Goal: Information Seeking & Learning: Compare options

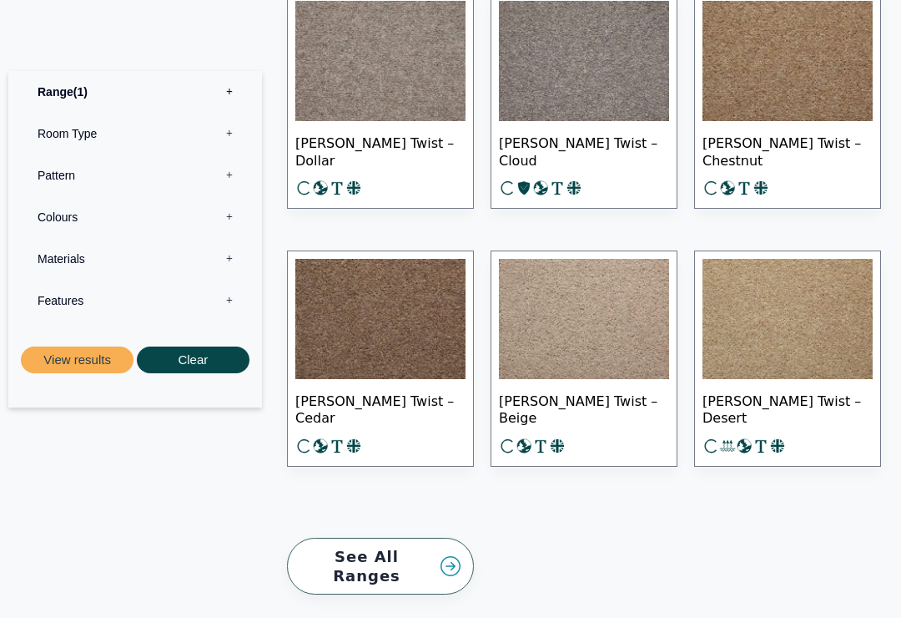
scroll to position [2502, 0]
click at [400, 537] on link "See All Ranges" at bounding box center [380, 566] width 187 height 58
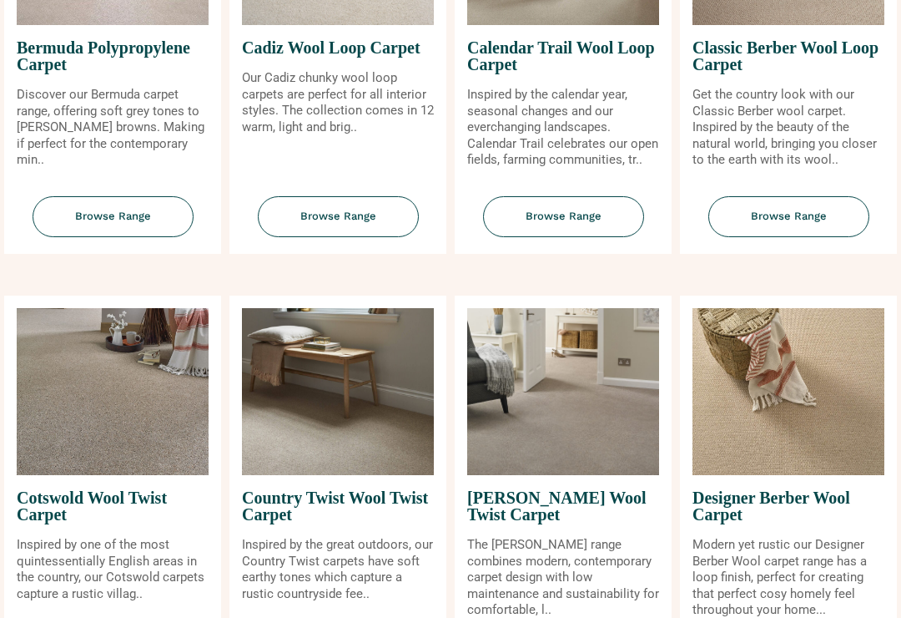
scroll to position [417, 0]
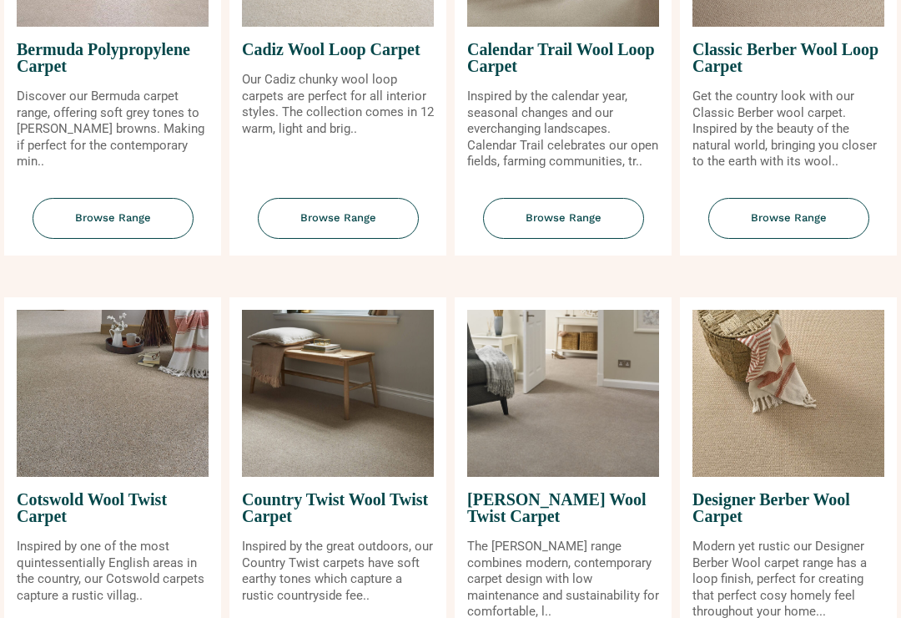
click at [350, 420] on img at bounding box center [338, 393] width 192 height 167
click at [379, 503] on span "Country Twist Wool Twist Carpet" at bounding box center [338, 508] width 192 height 62
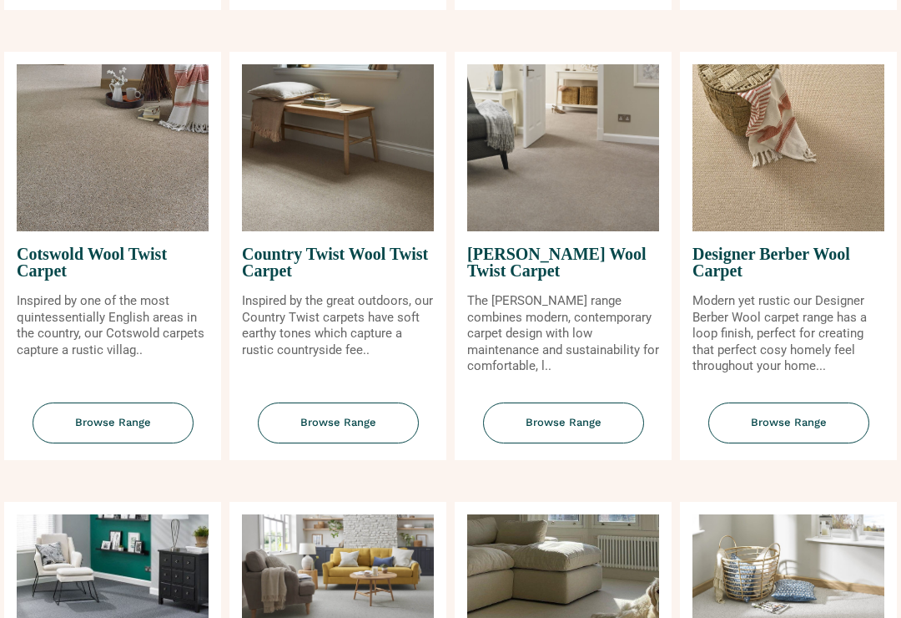
scroll to position [746, 0]
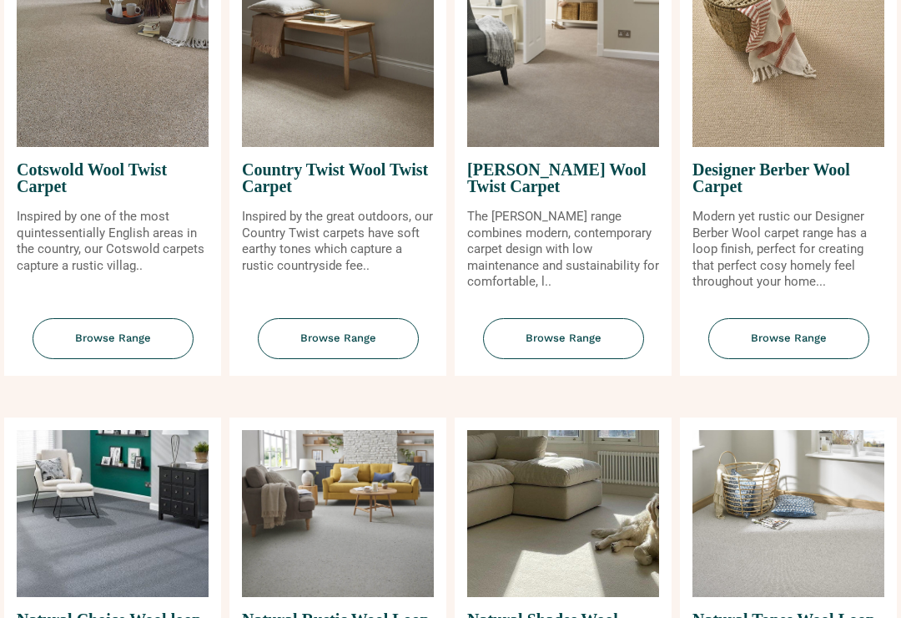
click at [340, 341] on span "Browse Range" at bounding box center [338, 339] width 161 height 41
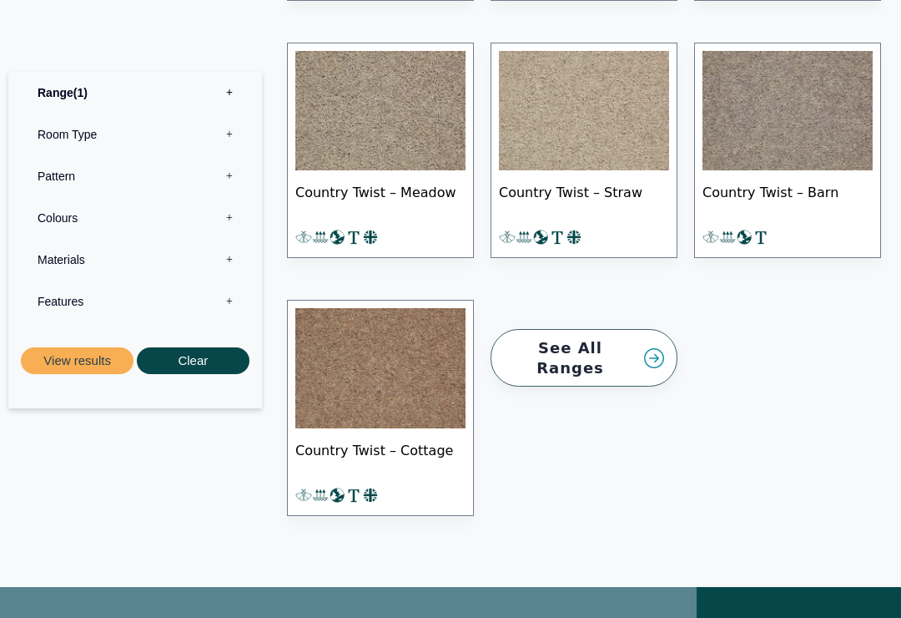
scroll to position [1935, 0]
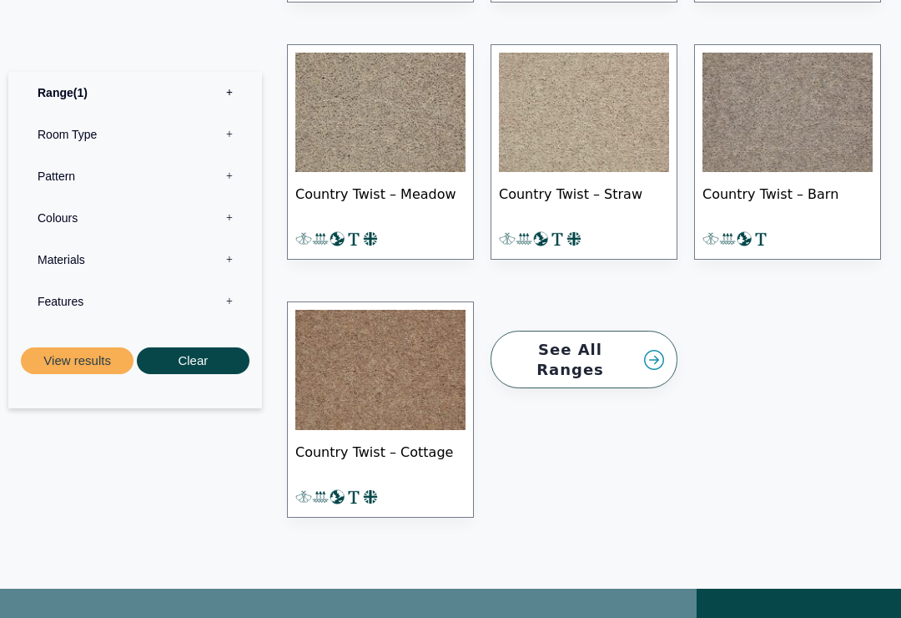
click at [406, 348] on img at bounding box center [380, 370] width 170 height 120
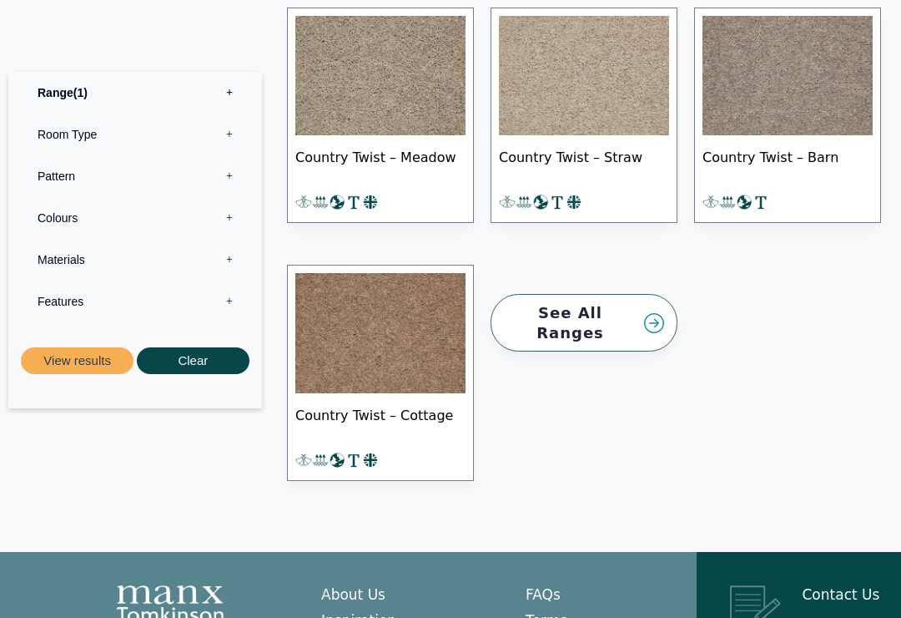
scroll to position [1971, 0]
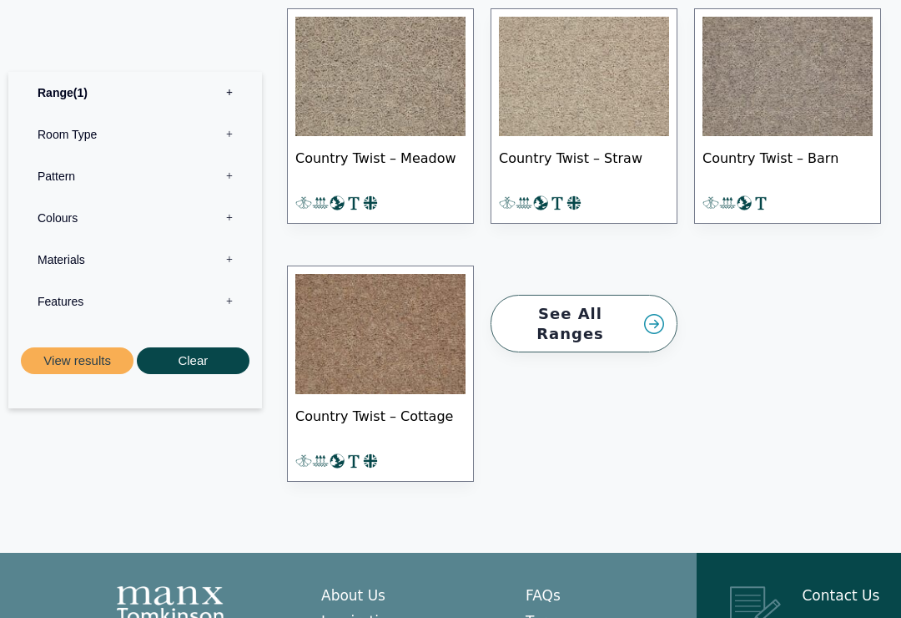
click at [224, 131] on label "Room Type 0" at bounding box center [135, 134] width 229 height 42
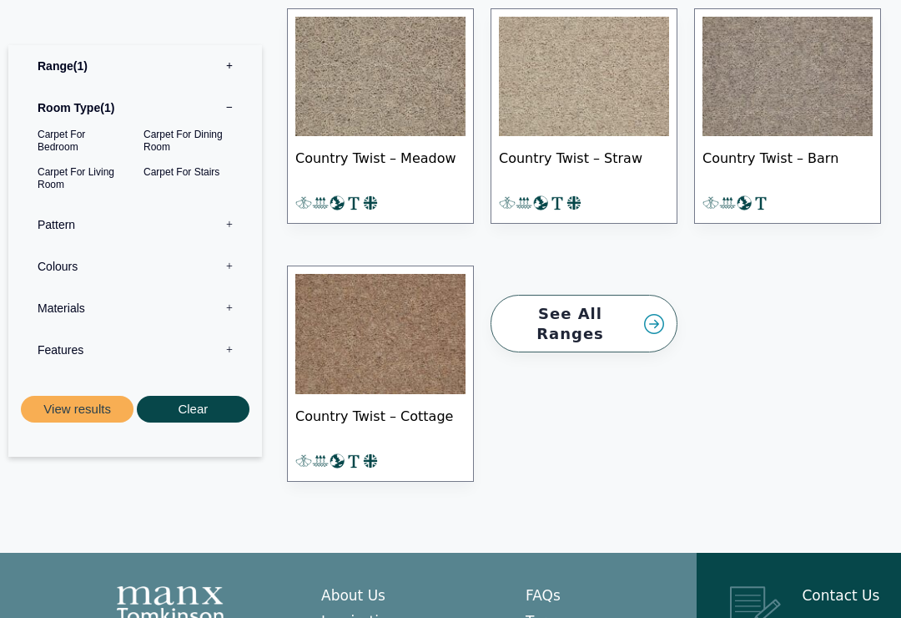
click at [73, 398] on button "View results" at bounding box center [77, 410] width 113 height 28
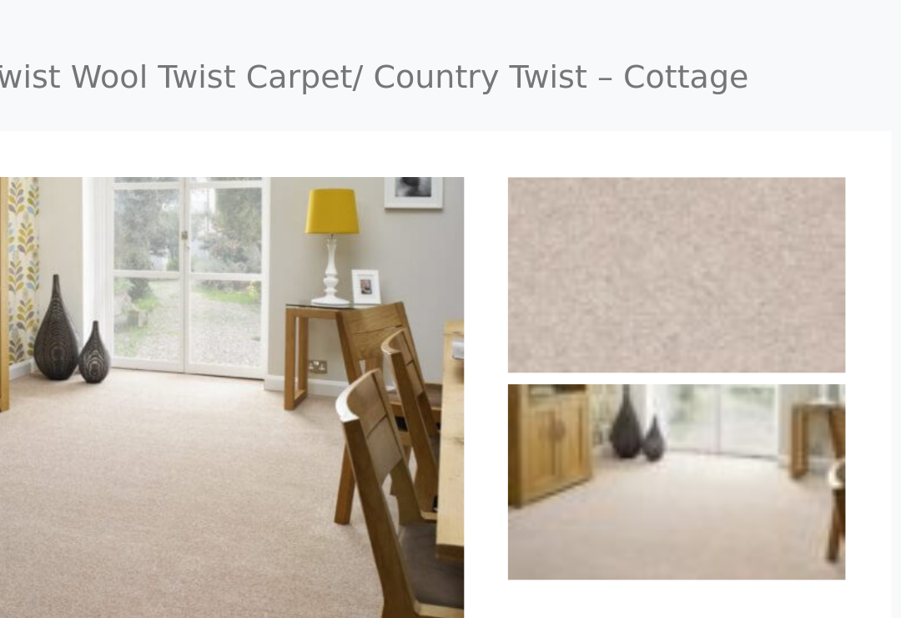
click at [125, 194] on img at bounding box center [563, 551] width 1026 height 714
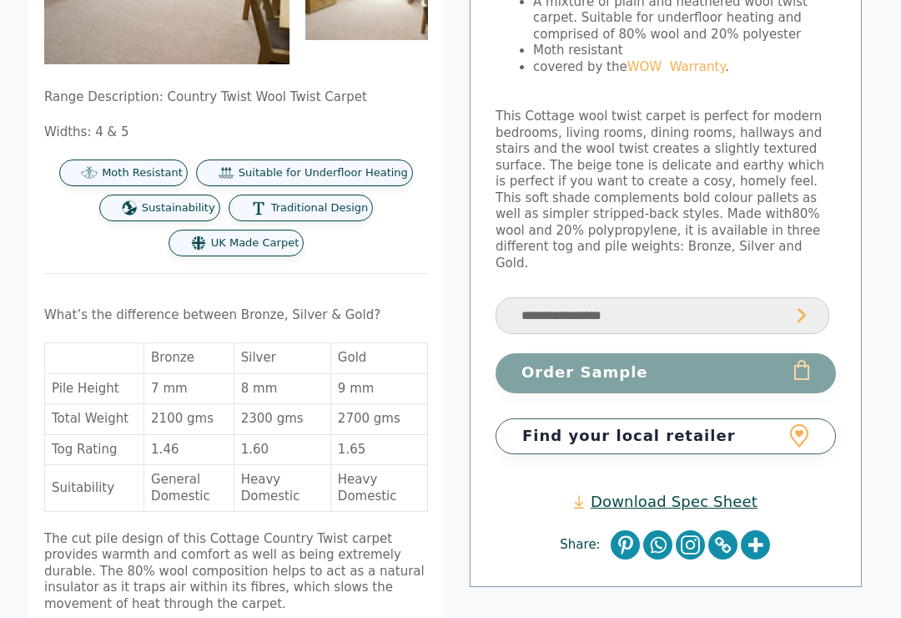
scroll to position [299, 6]
click at [795, 298] on select "**********" at bounding box center [663, 317] width 334 height 38
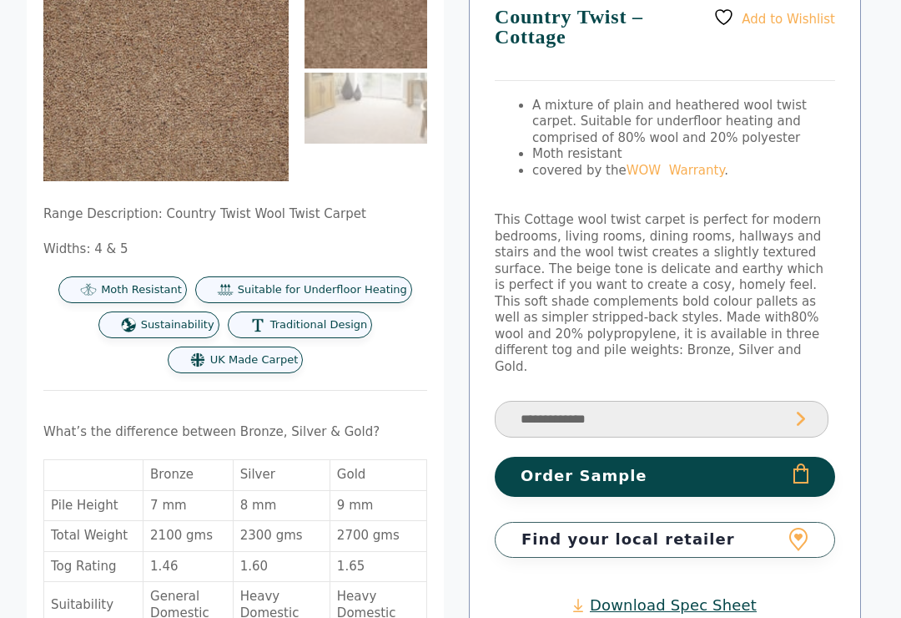
scroll to position [191, 6]
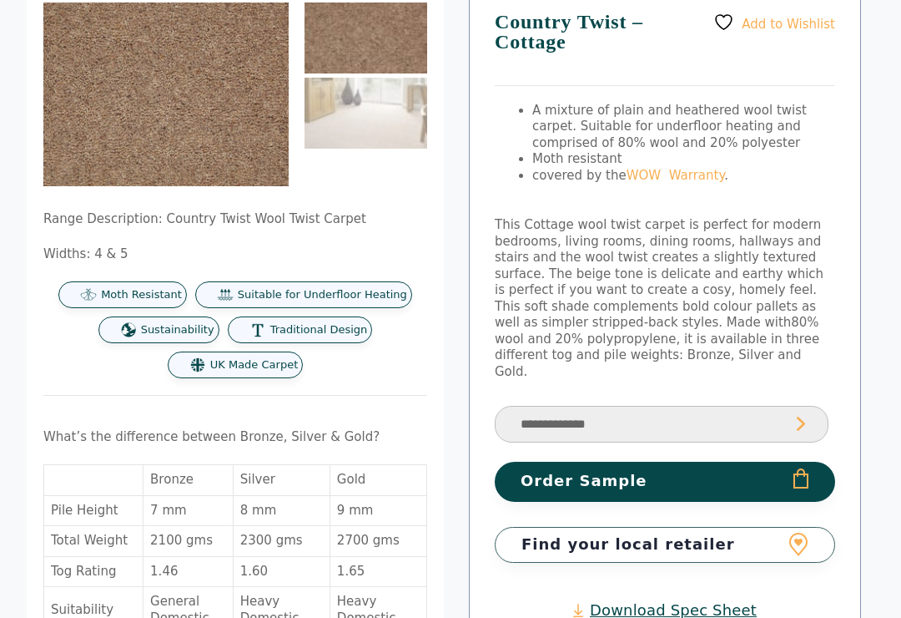
click at [798, 406] on select "**********" at bounding box center [663, 425] width 334 height 38
click at [795, 406] on select "**********" at bounding box center [662, 425] width 334 height 38
select select "**********"
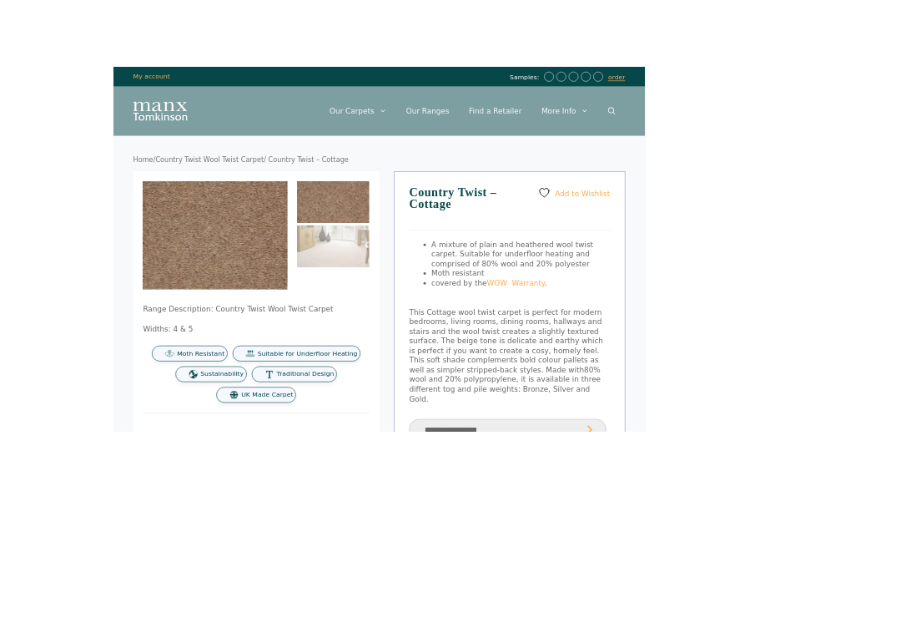
scroll to position [0, 3]
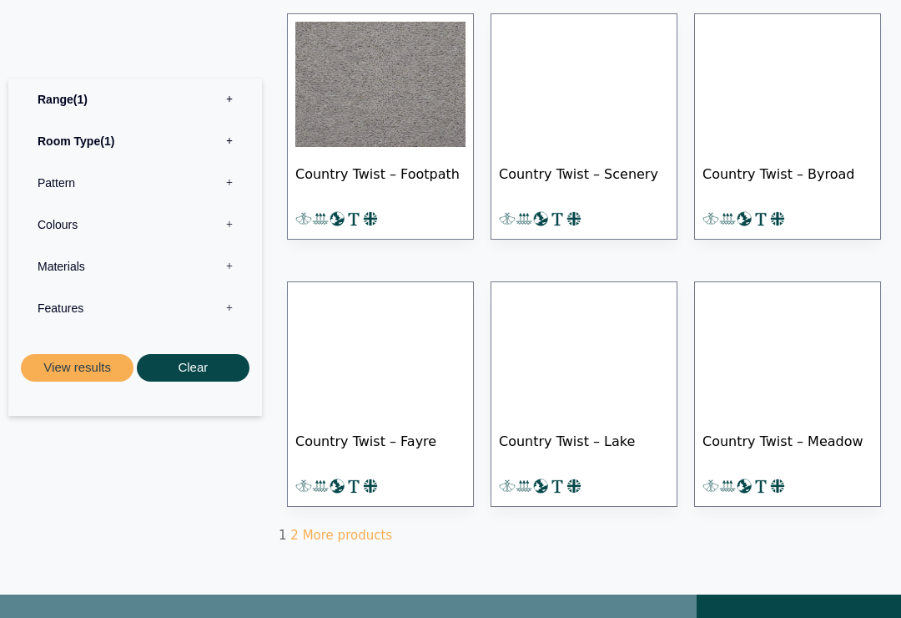
scroll to position [961, 0]
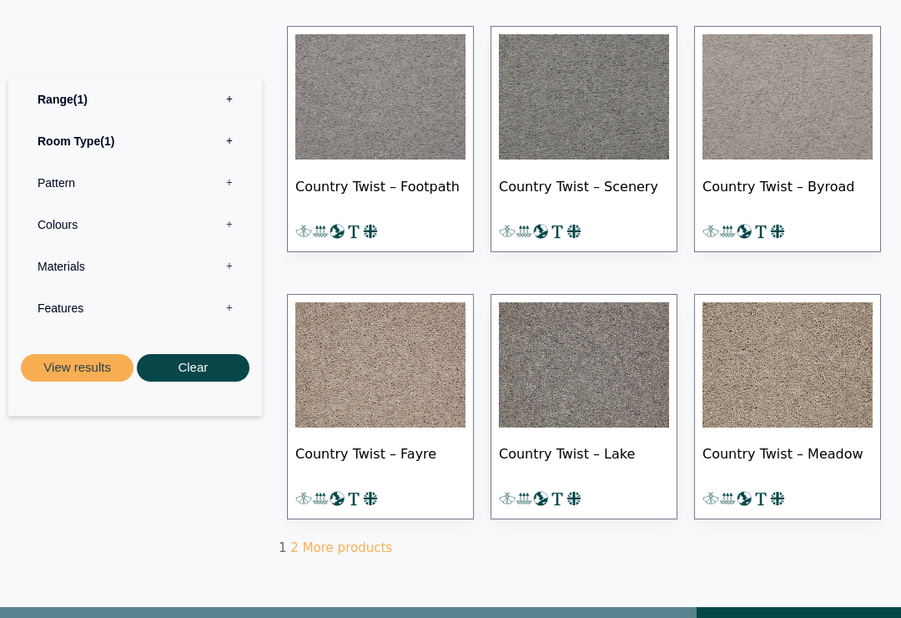
click at [337, 551] on link "More products" at bounding box center [347, 548] width 89 height 15
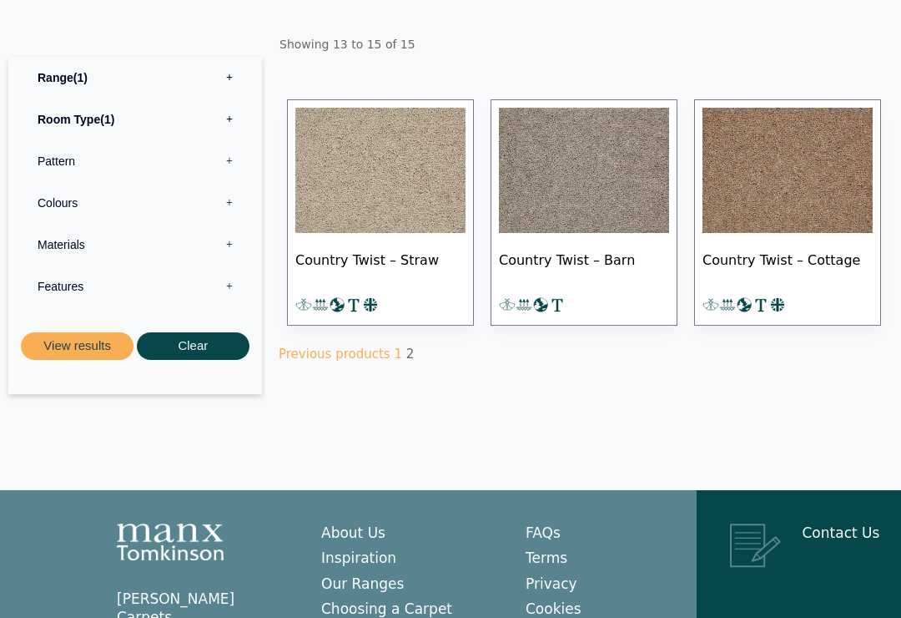
scroll to position [356, 0]
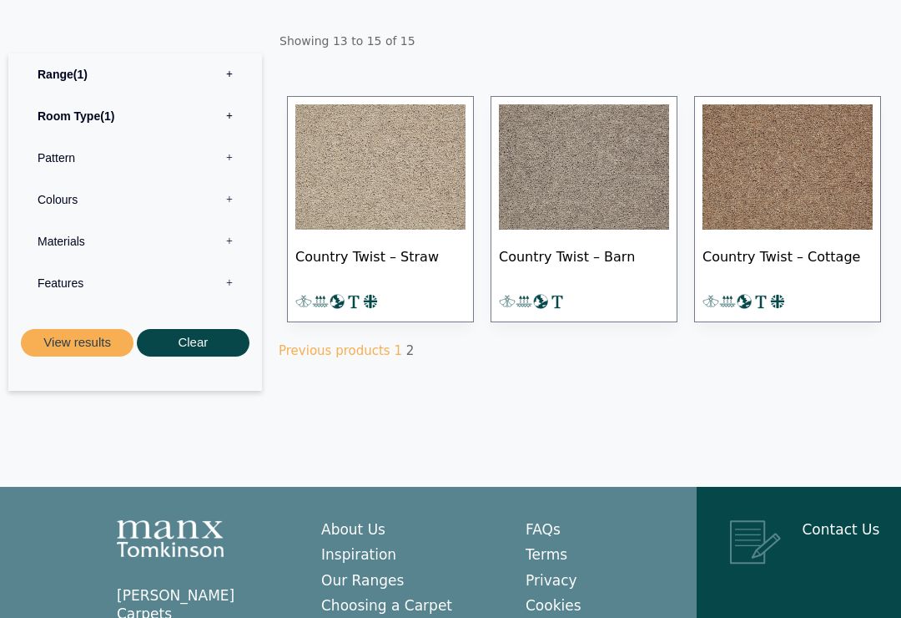
click at [325, 354] on link "Previous products" at bounding box center [335, 350] width 112 height 15
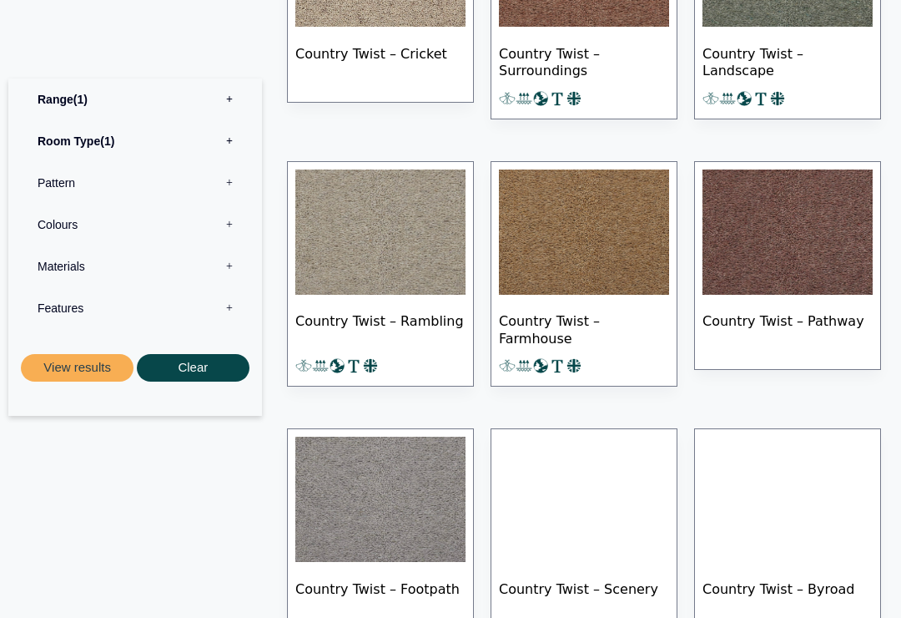
scroll to position [564, 0]
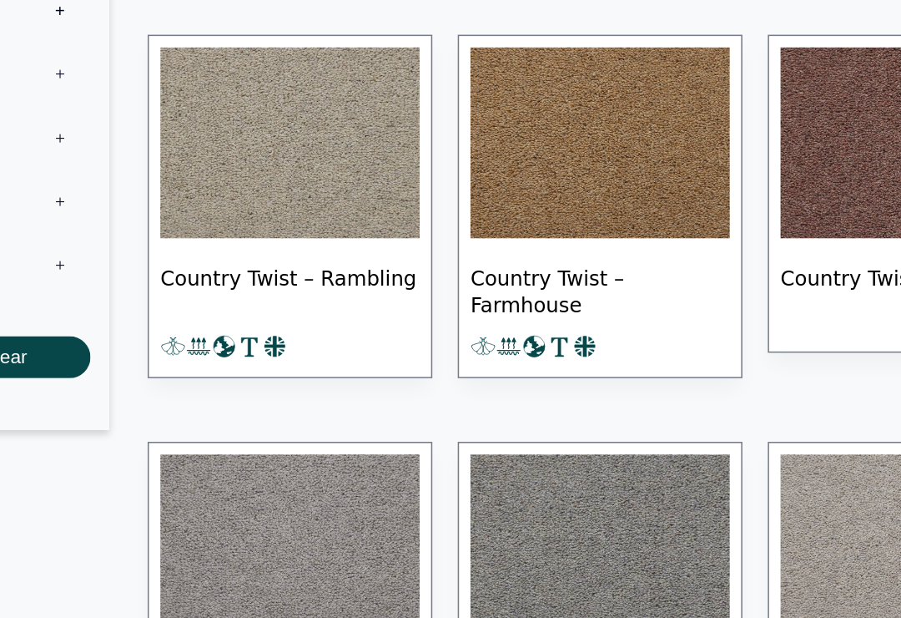
click at [499, 294] on span "Country Twist – Farmhouse" at bounding box center [584, 323] width 170 height 58
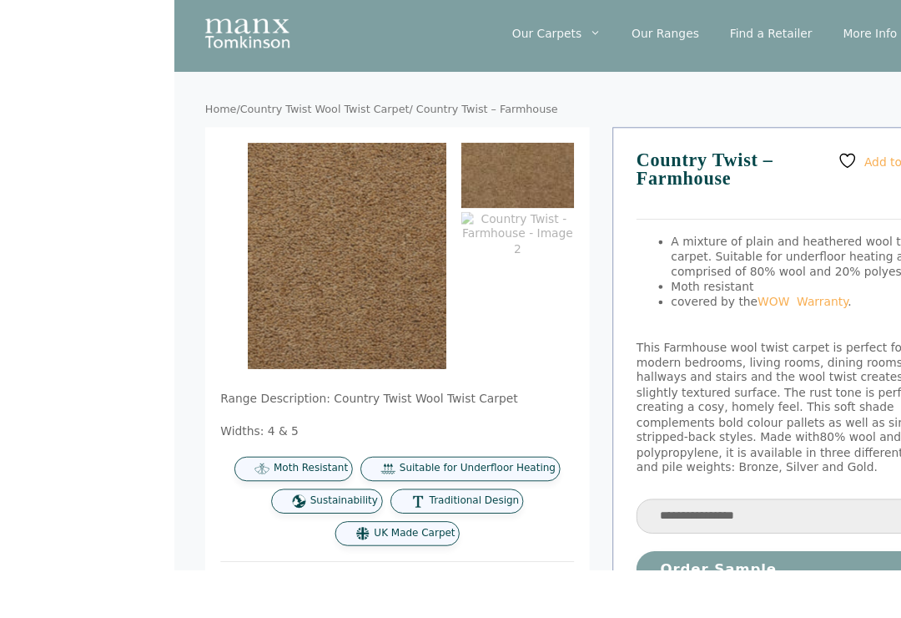
scroll to position [38, 28]
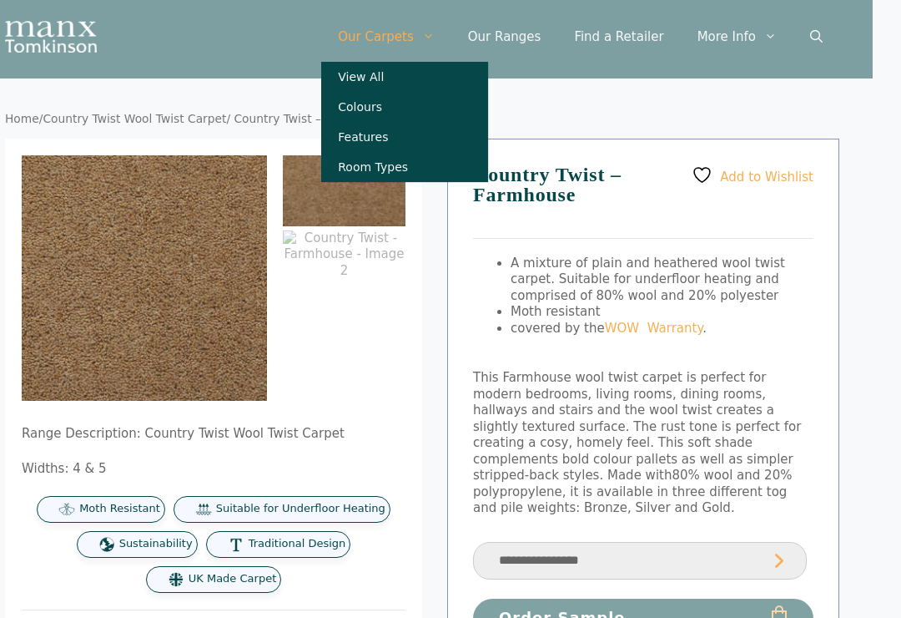
click at [414, 103] on link "Colours" at bounding box center [404, 107] width 167 height 30
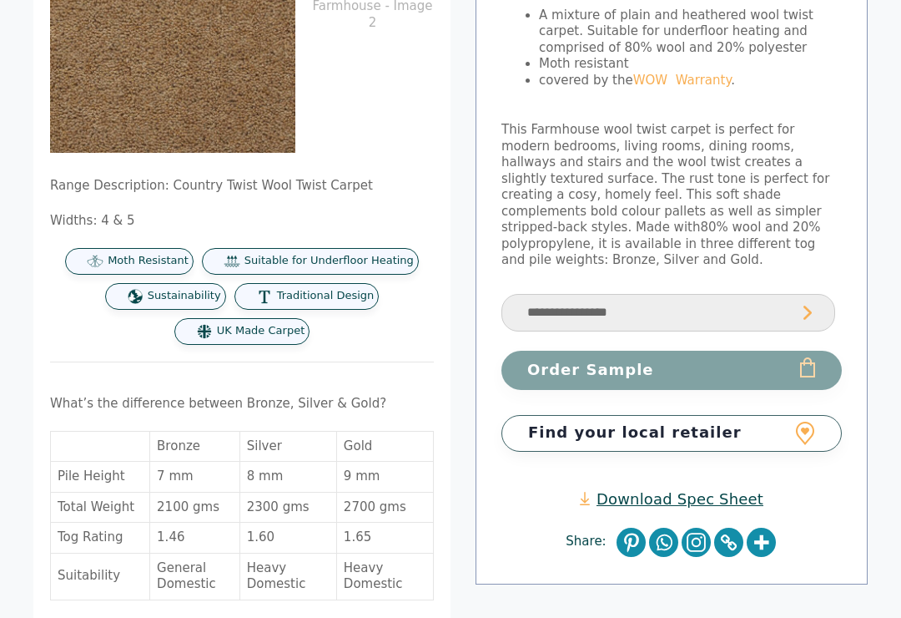
scroll to position [286, 0]
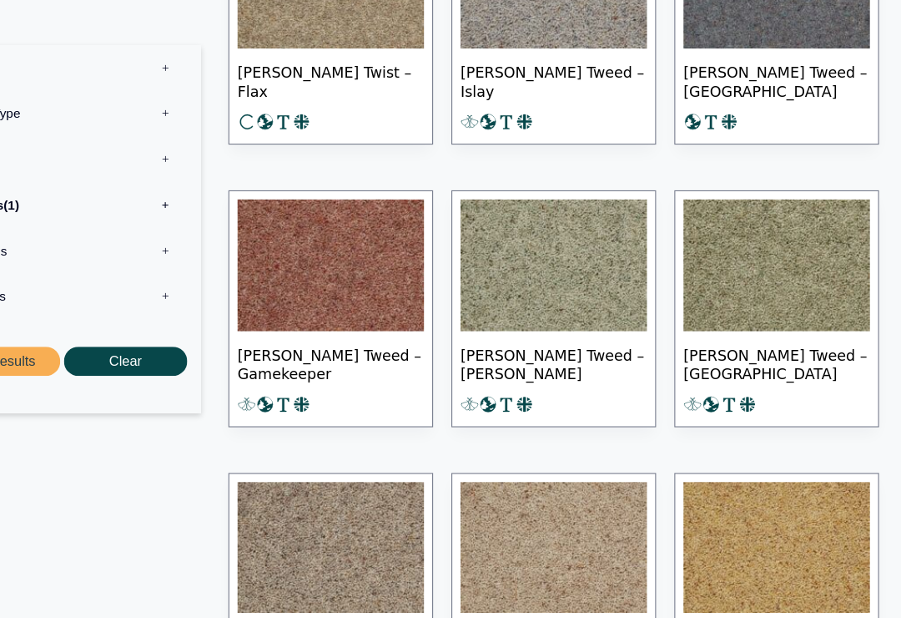
scroll to position [1355, 0]
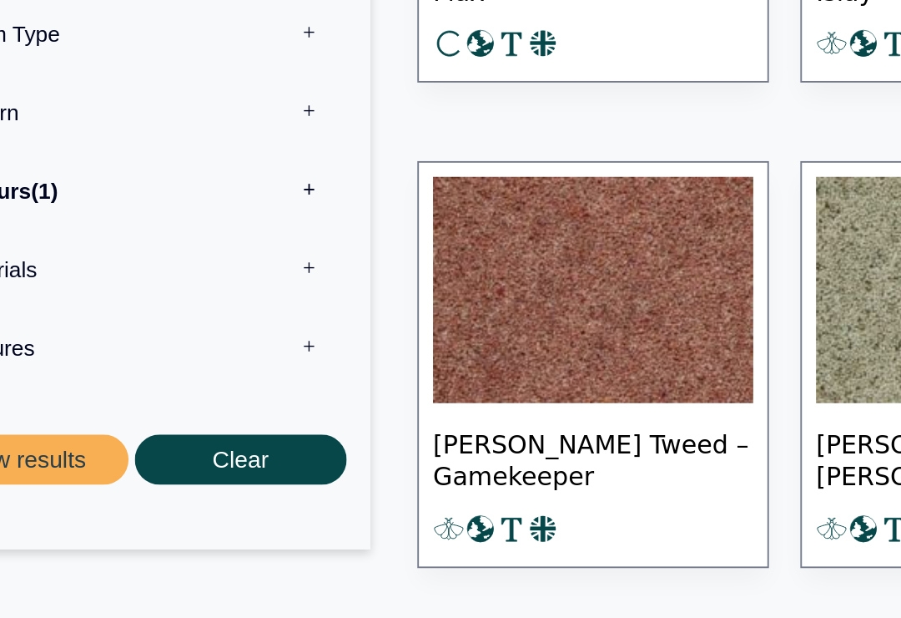
click at [318, 330] on span "Tomkinson Tweed – Gamekeeper" at bounding box center [380, 359] width 170 height 58
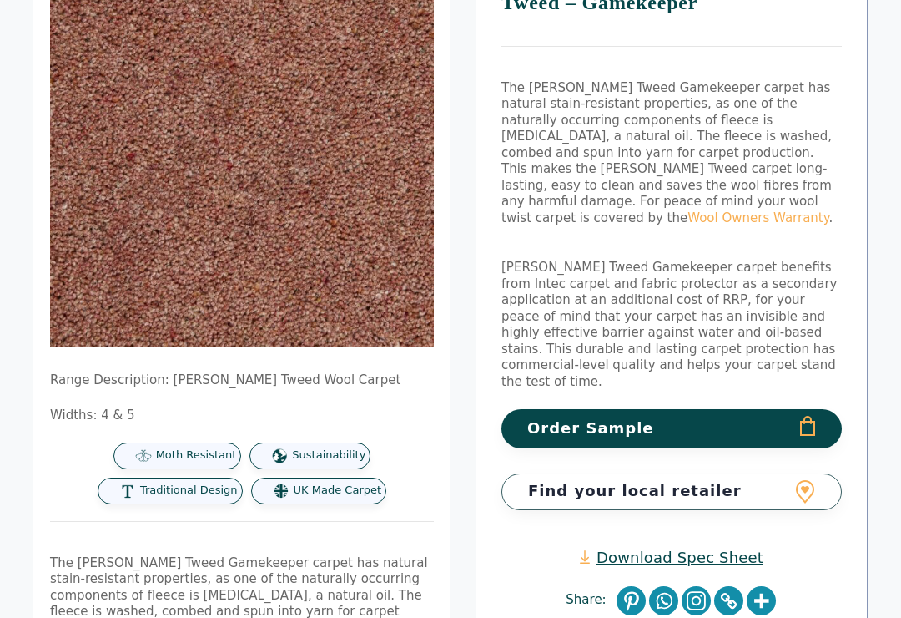
scroll to position [230, 0]
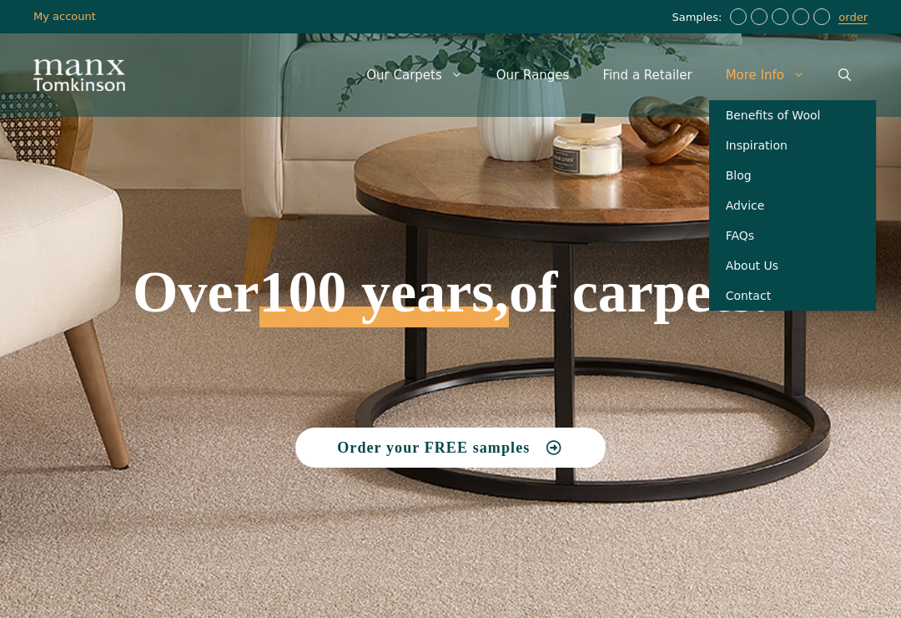
click at [812, 103] on link "Benefits of Wool" at bounding box center [792, 115] width 167 height 30
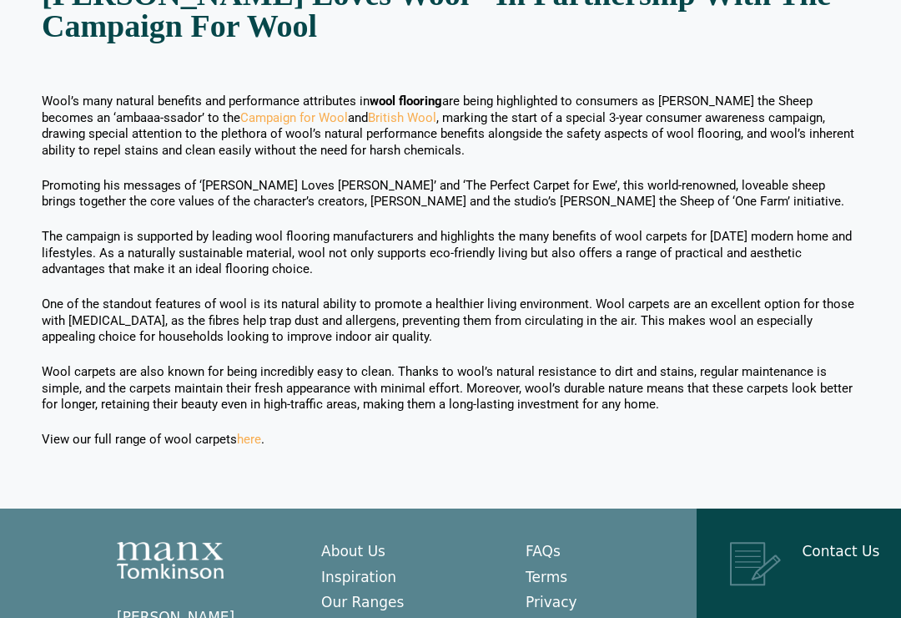
scroll to position [1945, 0]
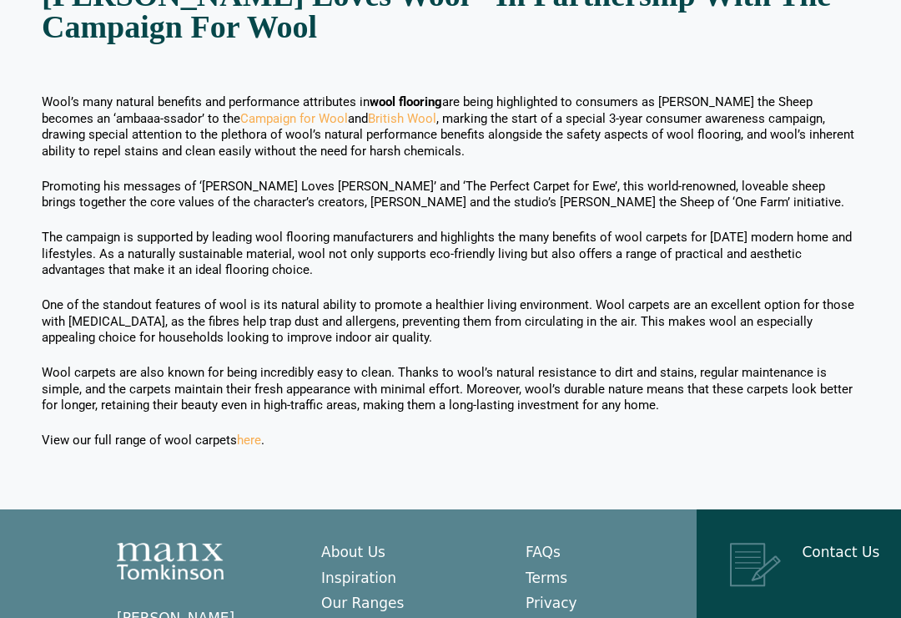
click at [253, 433] on link "here" at bounding box center [249, 440] width 24 height 15
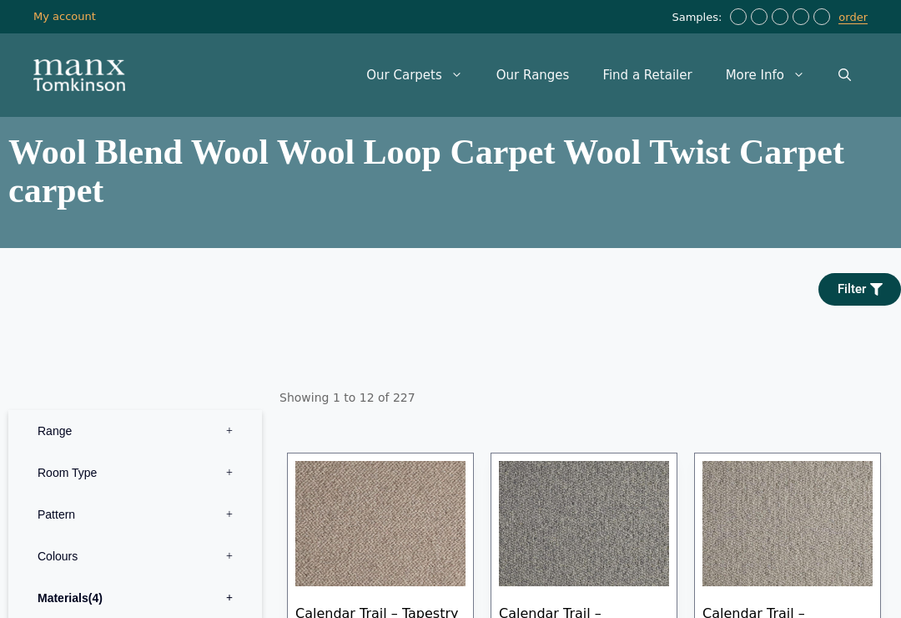
click at [0, 326] on section "Filter" at bounding box center [450, 289] width 901 height 83
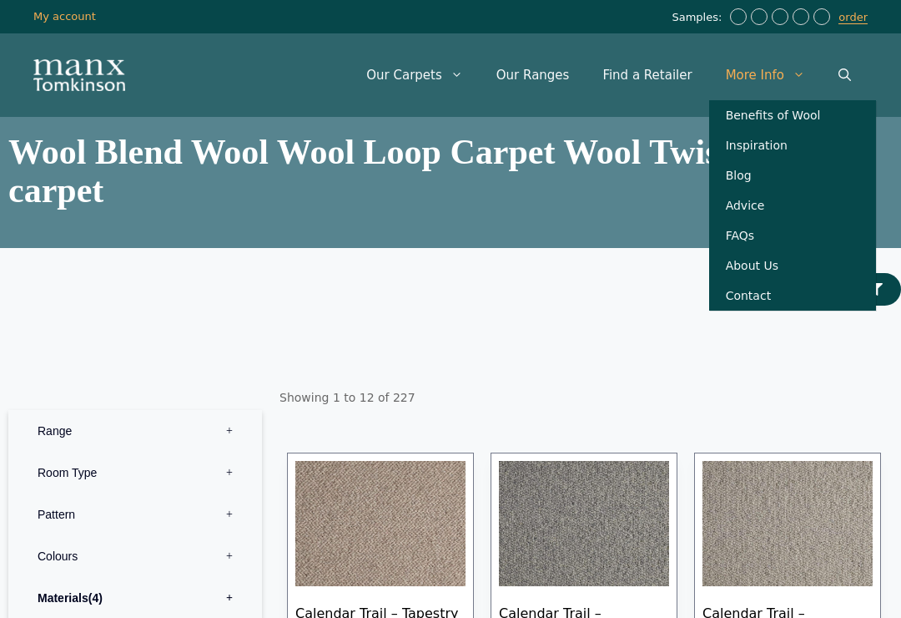
click at [744, 235] on link "FAQs" at bounding box center [792, 235] width 167 height 30
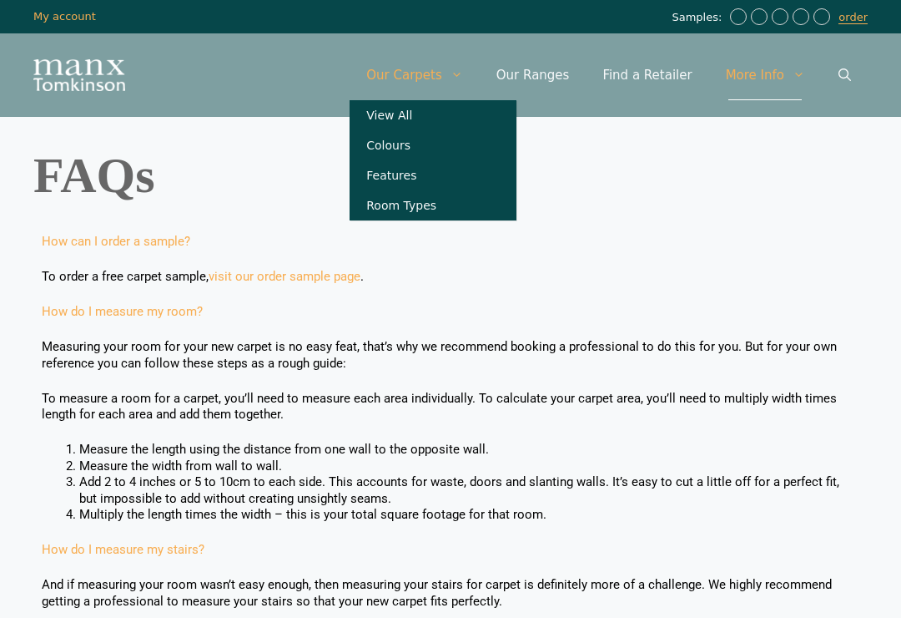
click at [457, 205] on link "Room Types" at bounding box center [433, 205] width 167 height 30
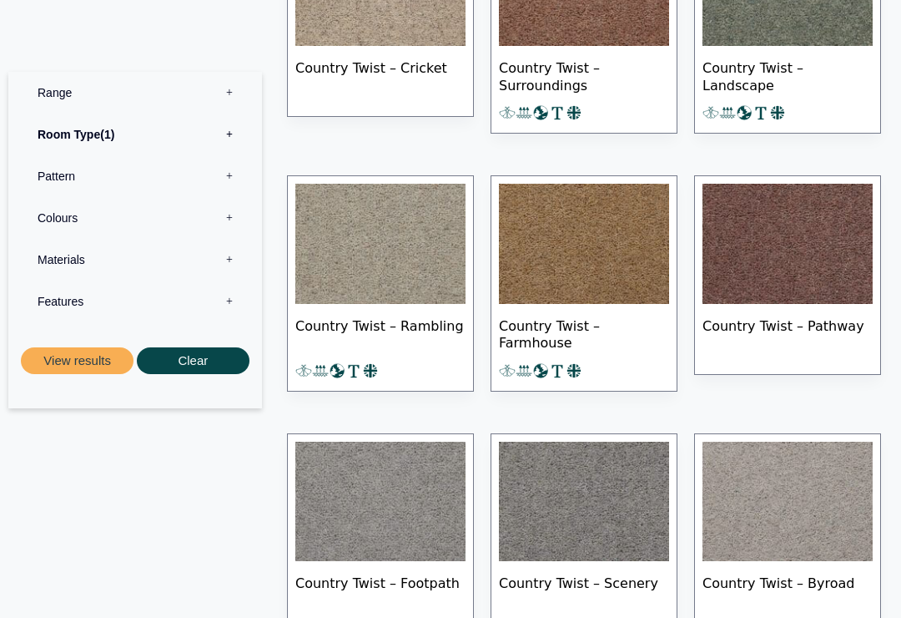
scroll to position [2466, 0]
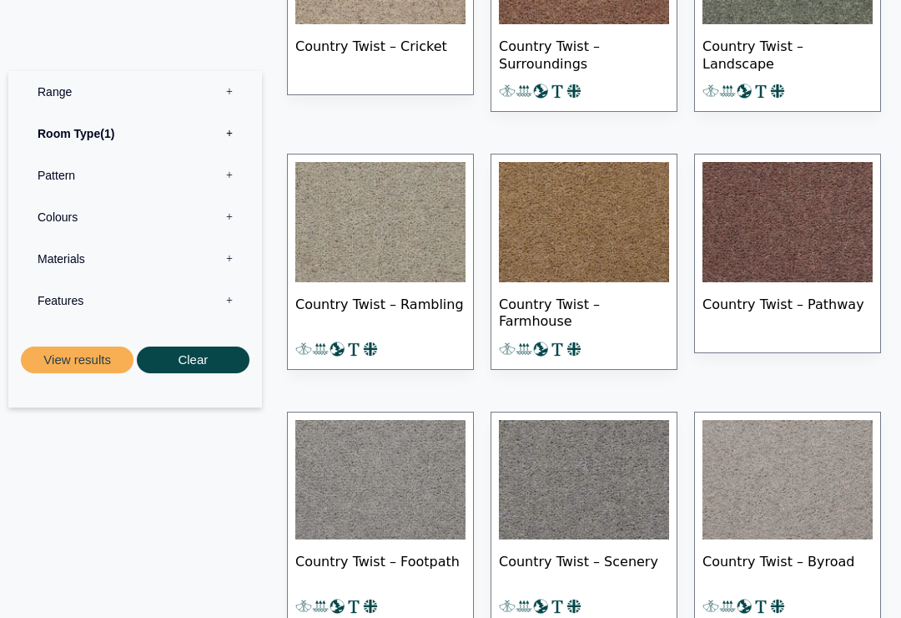
click at [786, 227] on img at bounding box center [788, 223] width 170 height 120
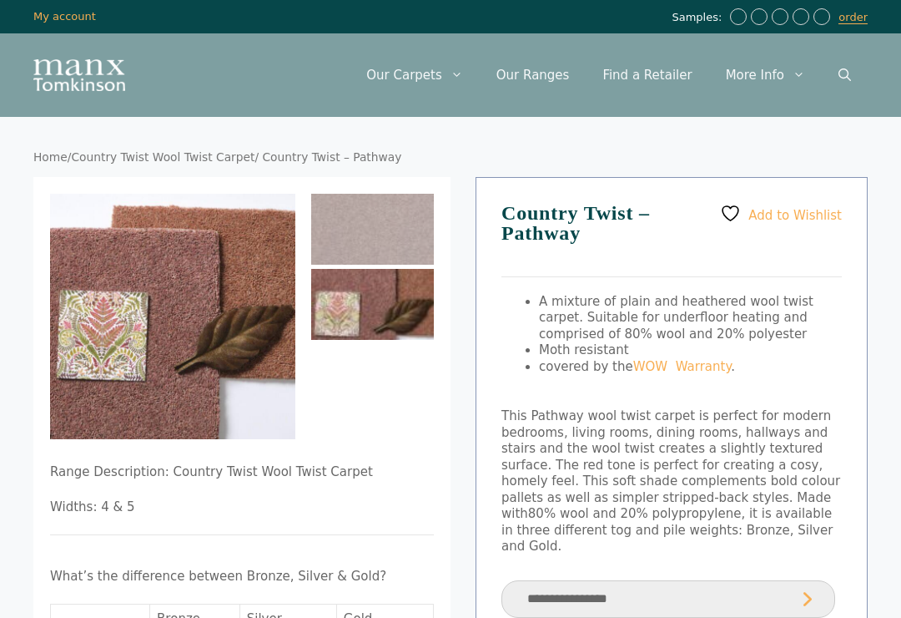
click at [184, 154] on link "Country Twist Wool Twist Carpet" at bounding box center [163, 156] width 184 height 13
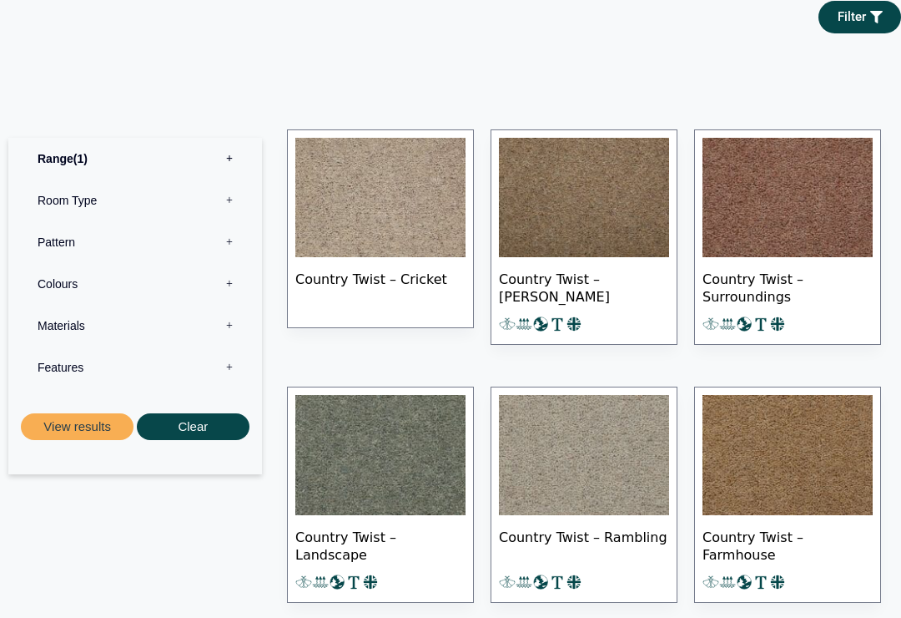
scroll to position [820, 0]
click at [784, 185] on img at bounding box center [788, 198] width 170 height 120
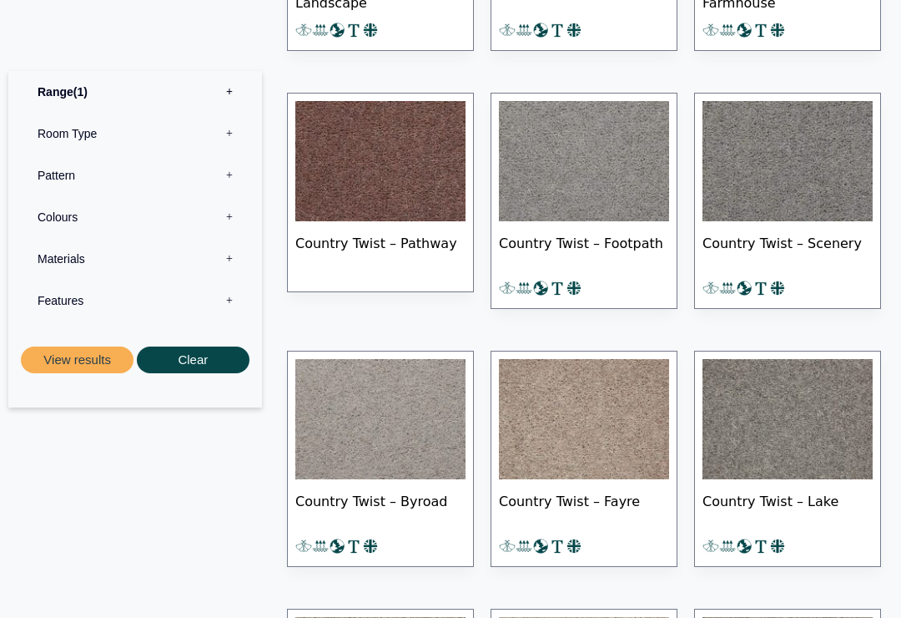
scroll to position [1371, 0]
click at [404, 167] on img at bounding box center [380, 161] width 170 height 120
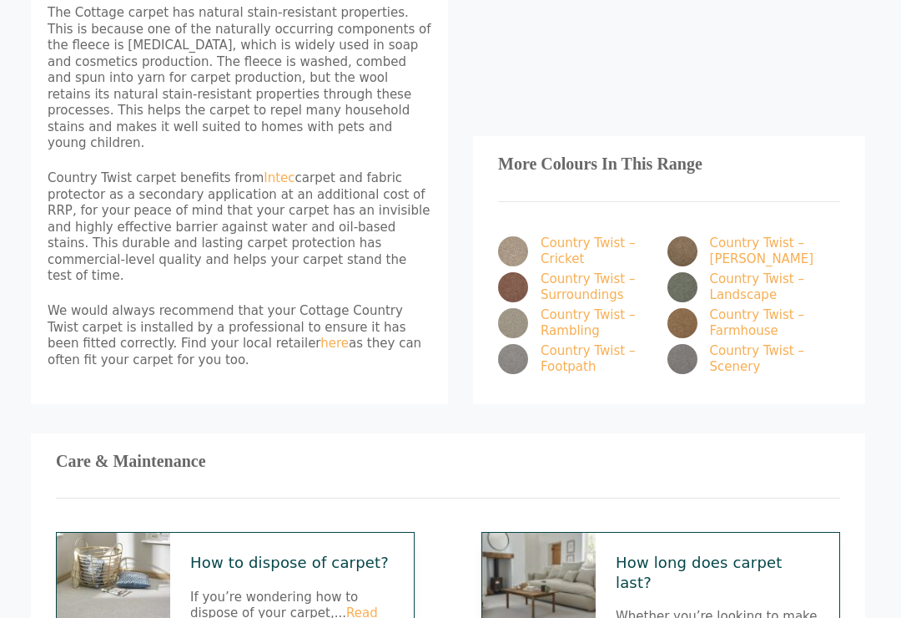
scroll to position [887, 3]
click at [719, 235] on link "Country Twist – [PERSON_NAME]" at bounding box center [743, 251] width 150 height 33
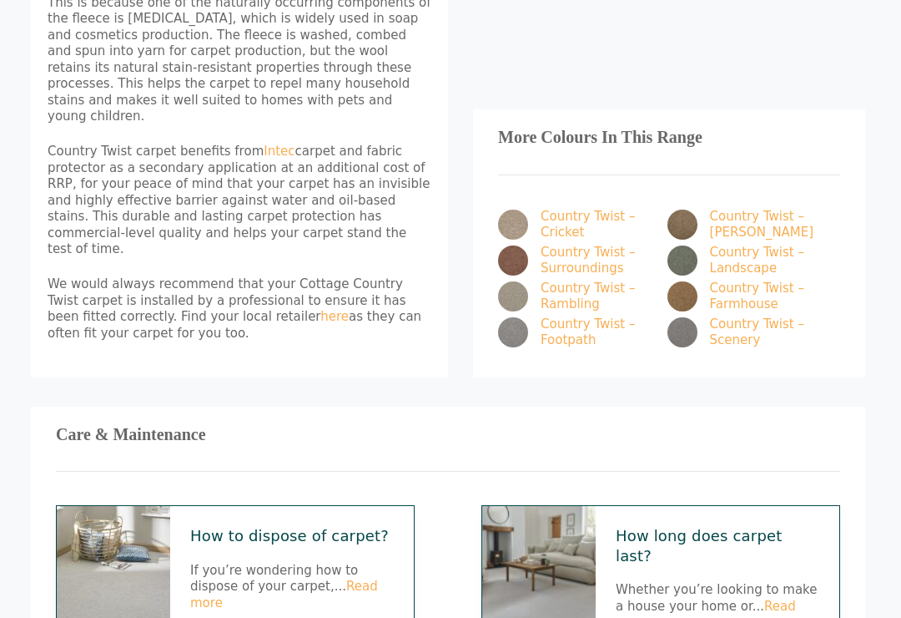
click at [571, 245] on link "Country Twist – Surroundings" at bounding box center [573, 261] width 150 height 33
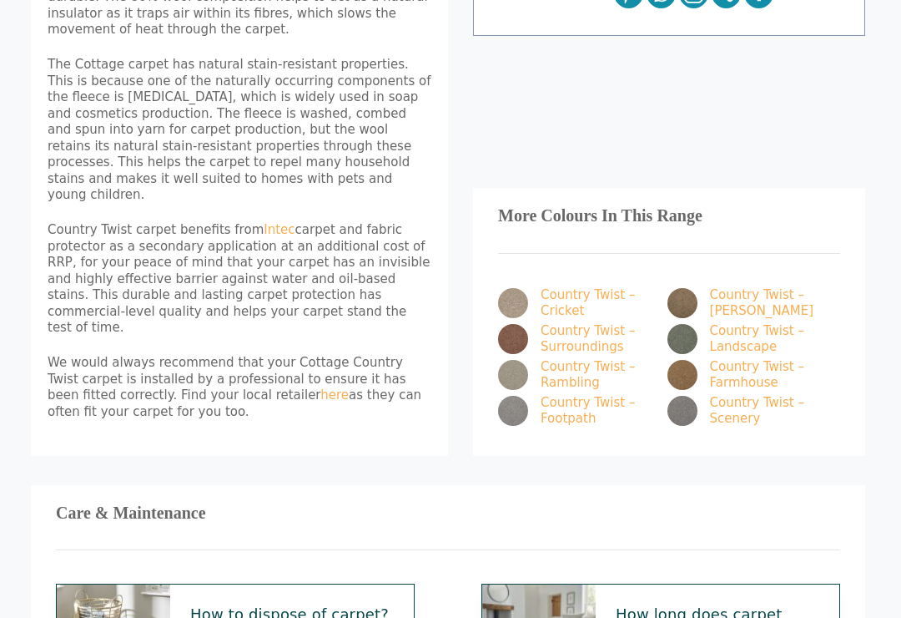
scroll to position [834, 3]
click at [513, 325] on img at bounding box center [513, 340] width 30 height 30
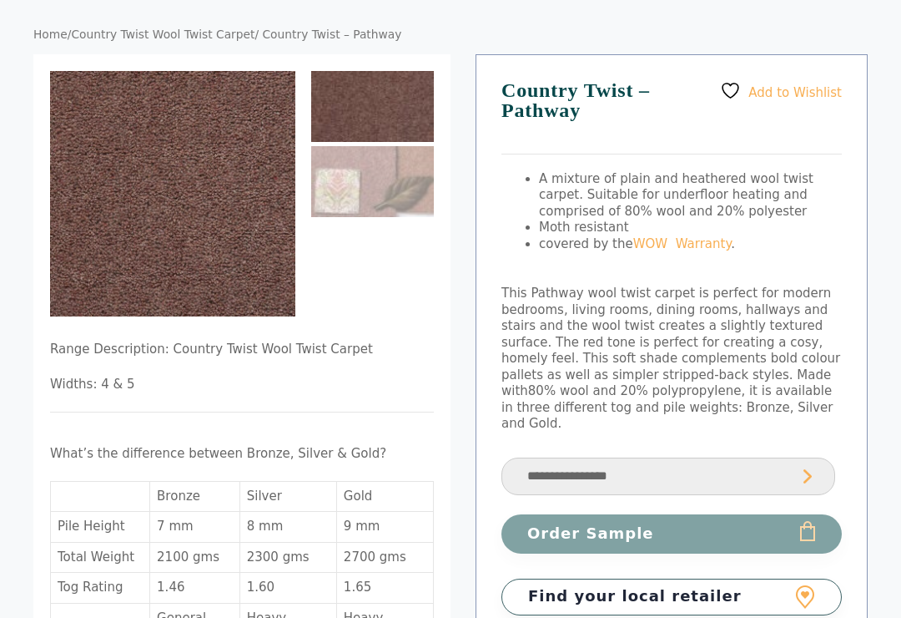
scroll to position [0, 0]
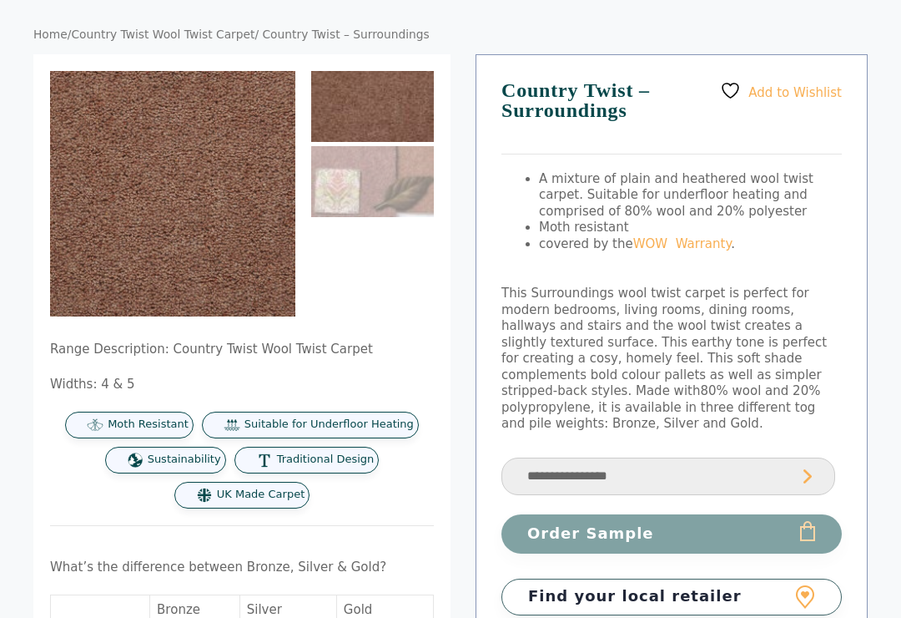
scroll to position [123, 0]
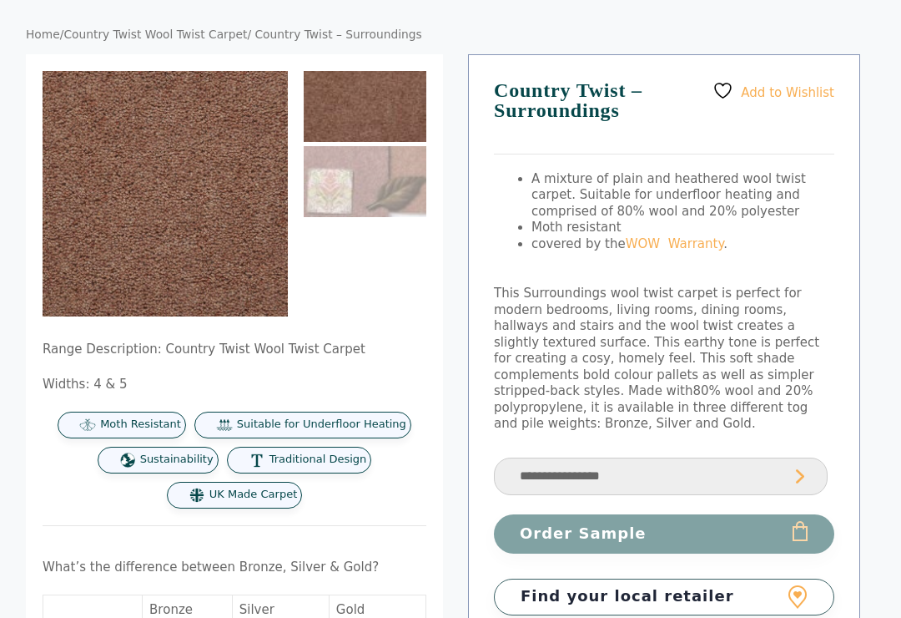
click at [194, 209] on img at bounding box center [386, 414] width 687 height 687
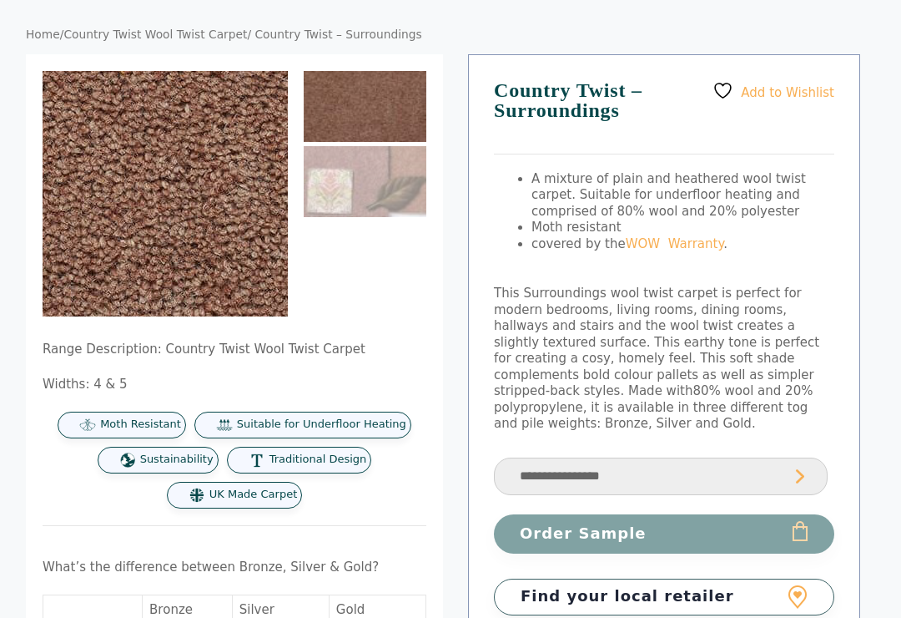
scroll to position [123, 8]
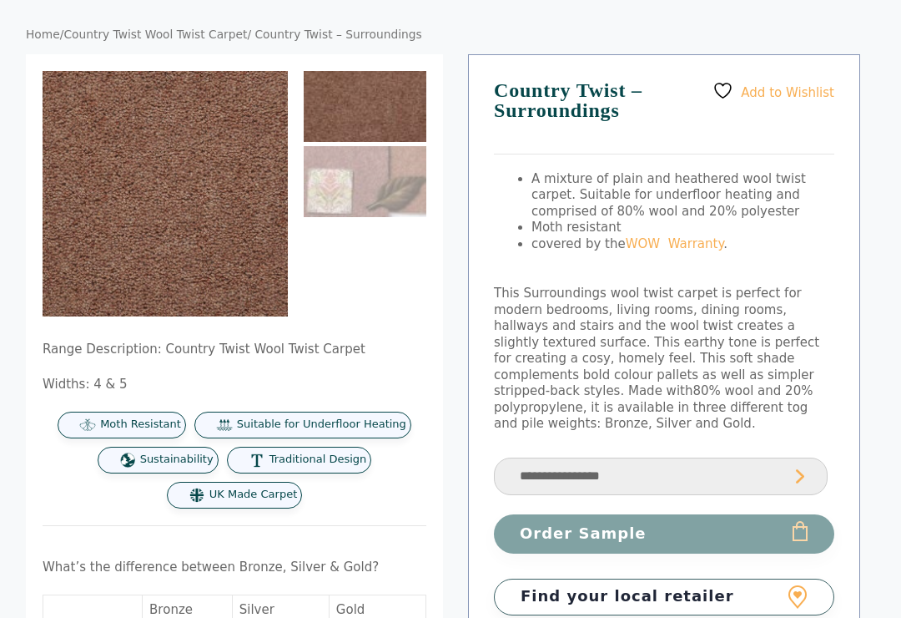
click at [240, 245] on img at bounding box center [386, 414] width 687 height 687
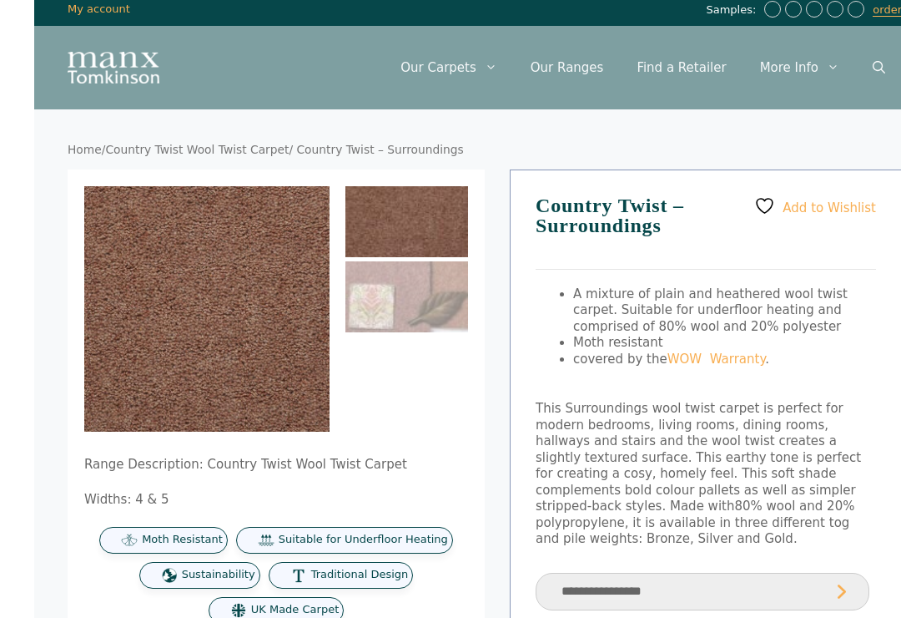
scroll to position [0, 0]
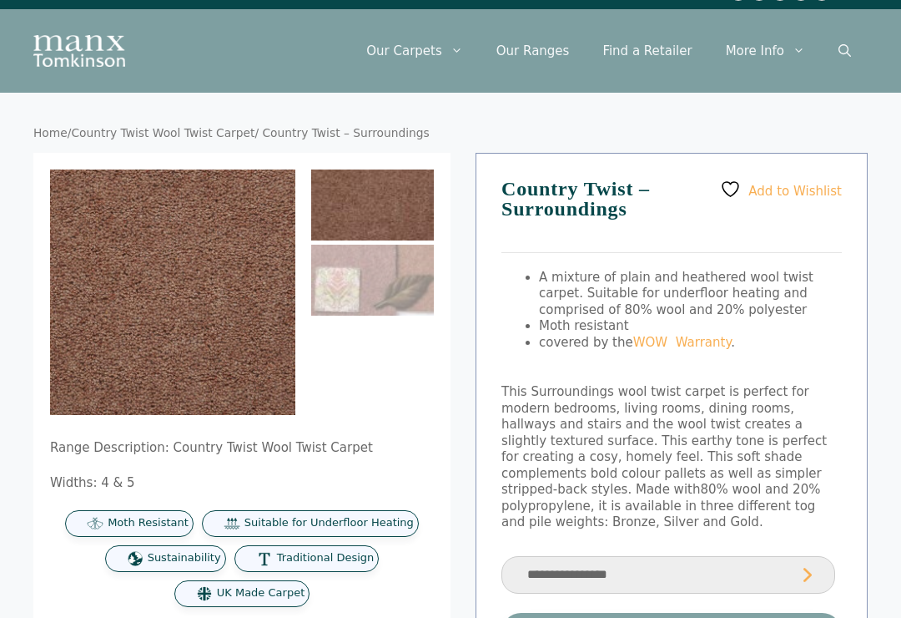
scroll to position [24, 0]
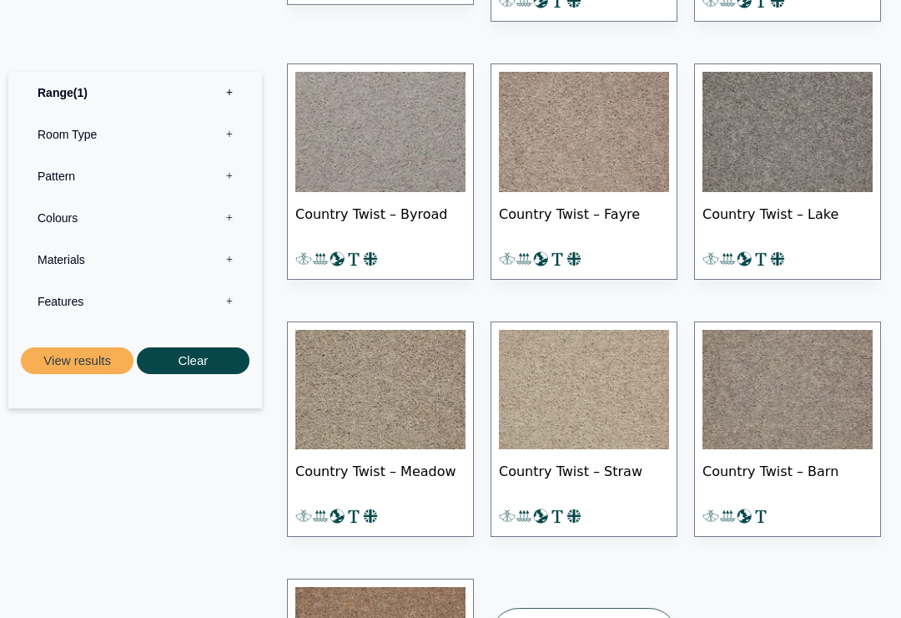
scroll to position [1651, 0]
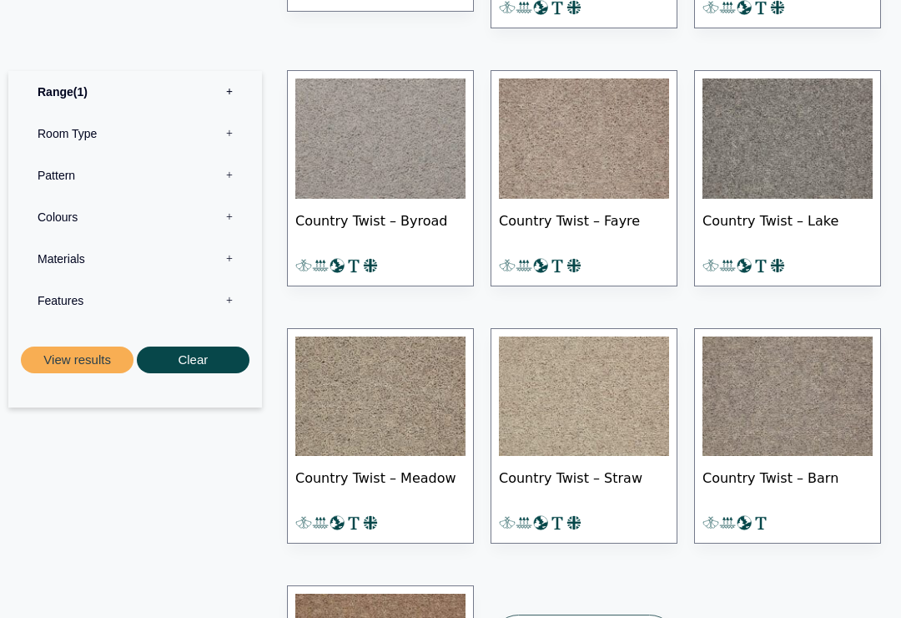
click at [227, 125] on label "Room Type 0" at bounding box center [135, 134] width 229 height 42
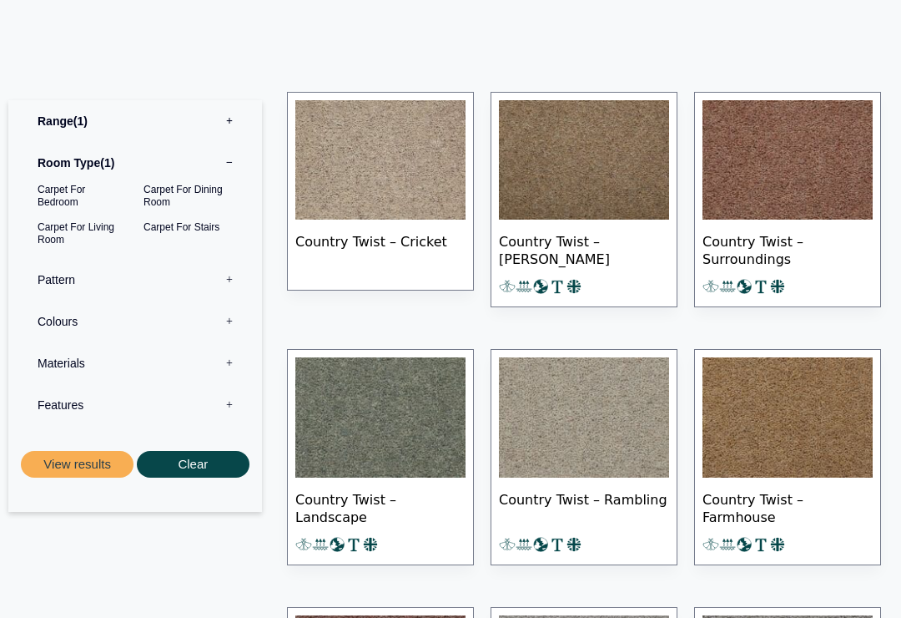
scroll to position [911, 0]
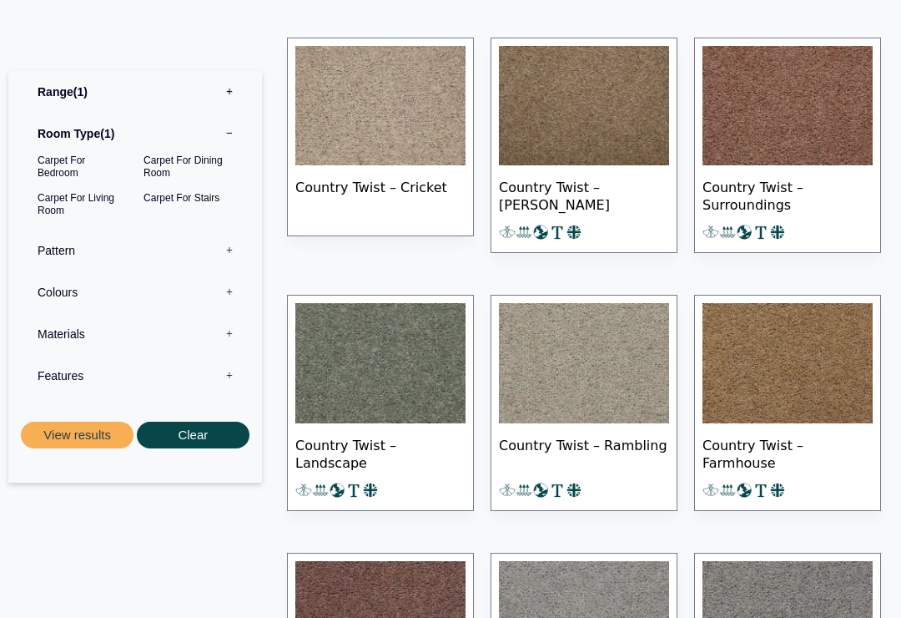
click at [79, 427] on button "View results" at bounding box center [77, 435] width 113 height 28
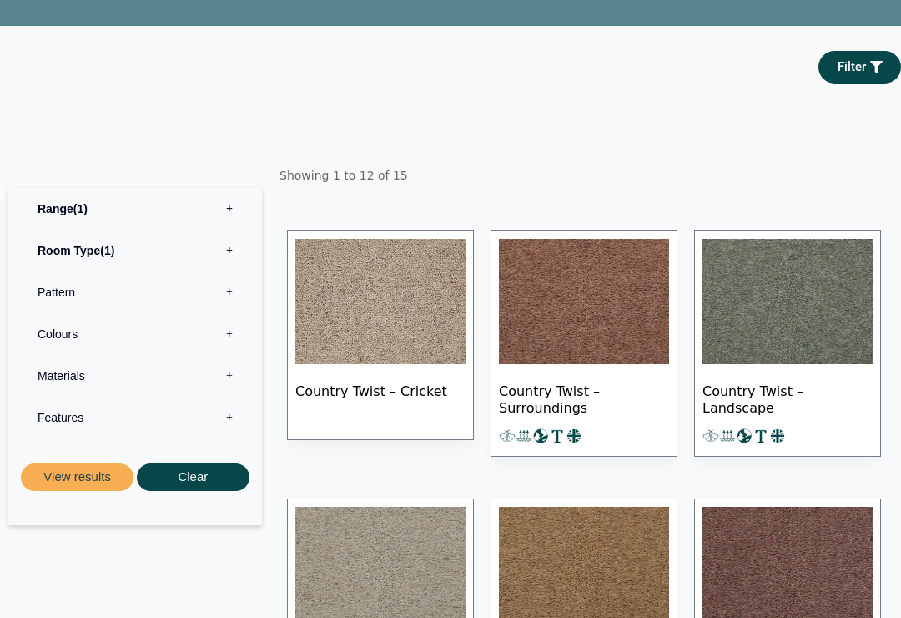
scroll to position [222, 0]
click at [222, 330] on label "Colours 0" at bounding box center [135, 334] width 229 height 42
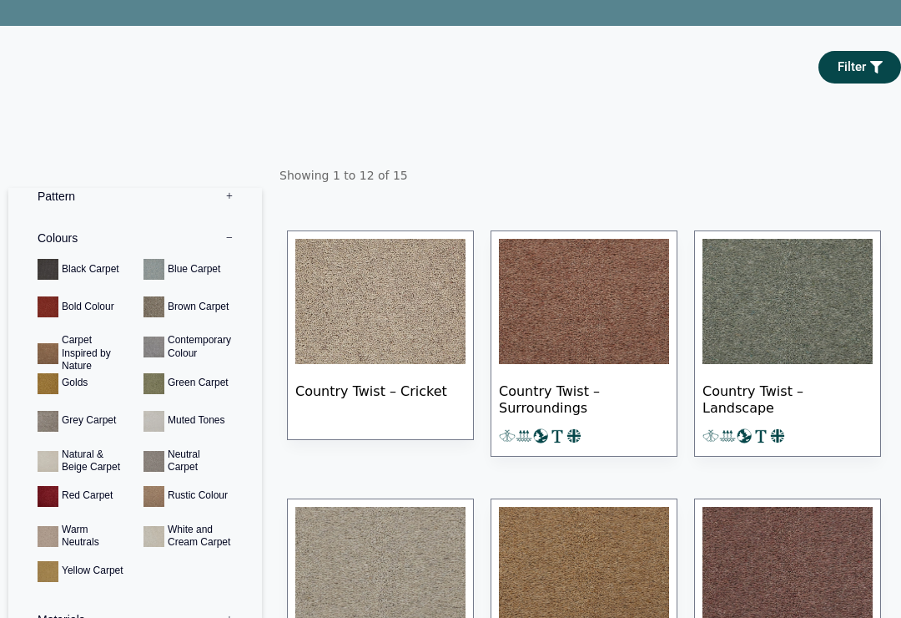
scroll to position [95, 0]
click at [13, 216] on div "Range 1 Bermuda Polypropylene Carpet Cadiz Wool Loop Carpet Calendar Trail Wool…" at bounding box center [135, 466] width 254 height 556
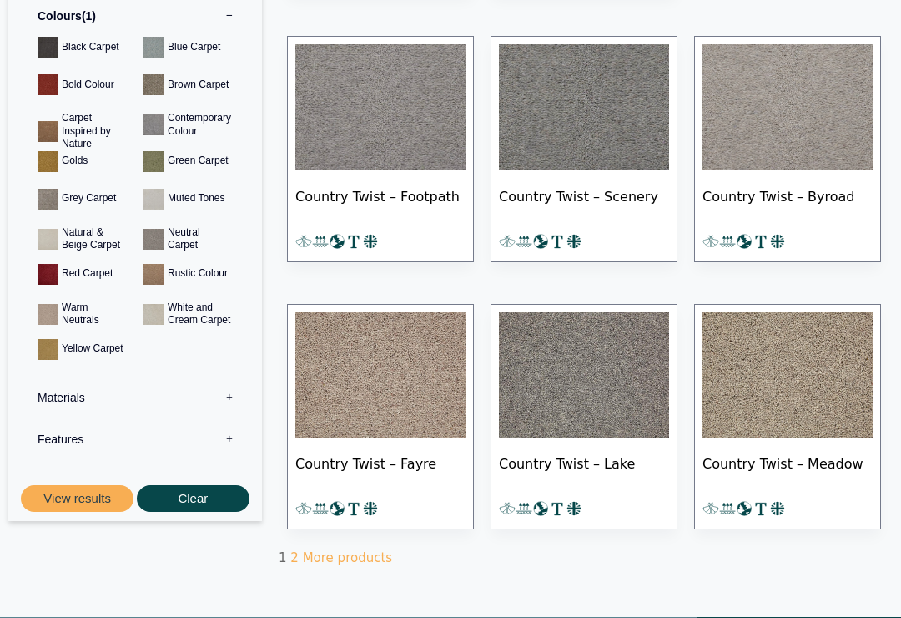
scroll to position [941, 0]
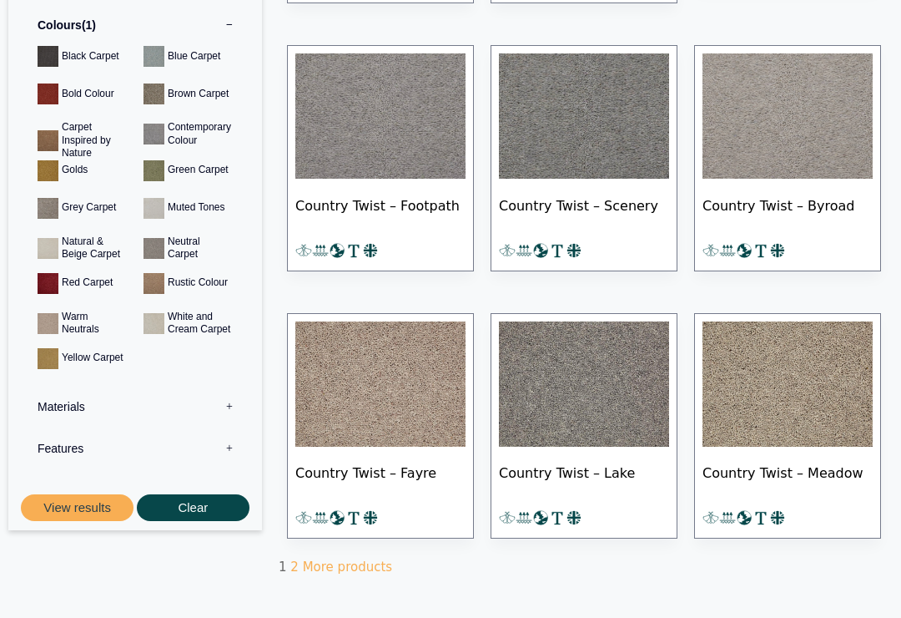
click at [327, 565] on link "More products" at bounding box center [347, 567] width 89 height 15
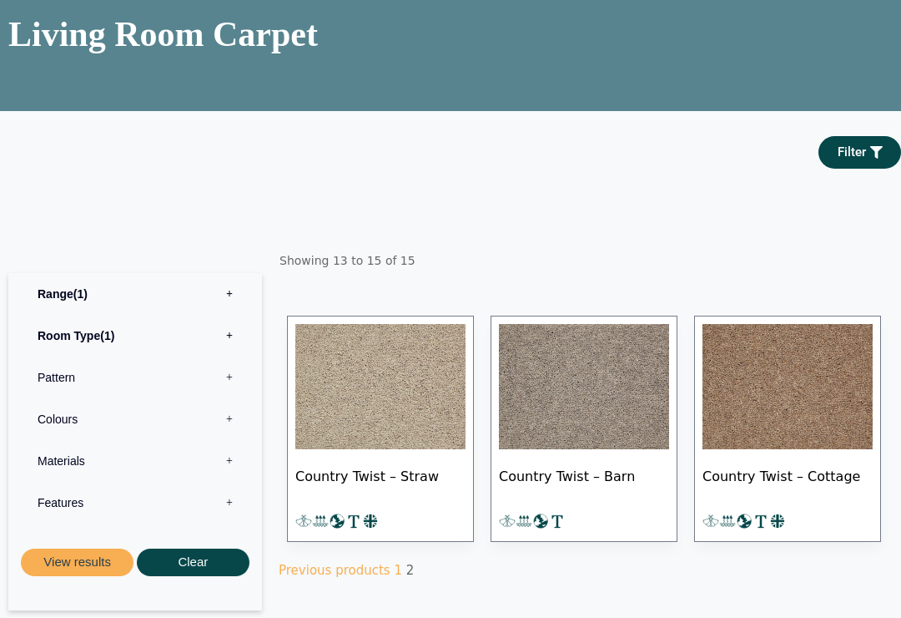
scroll to position [129, 0]
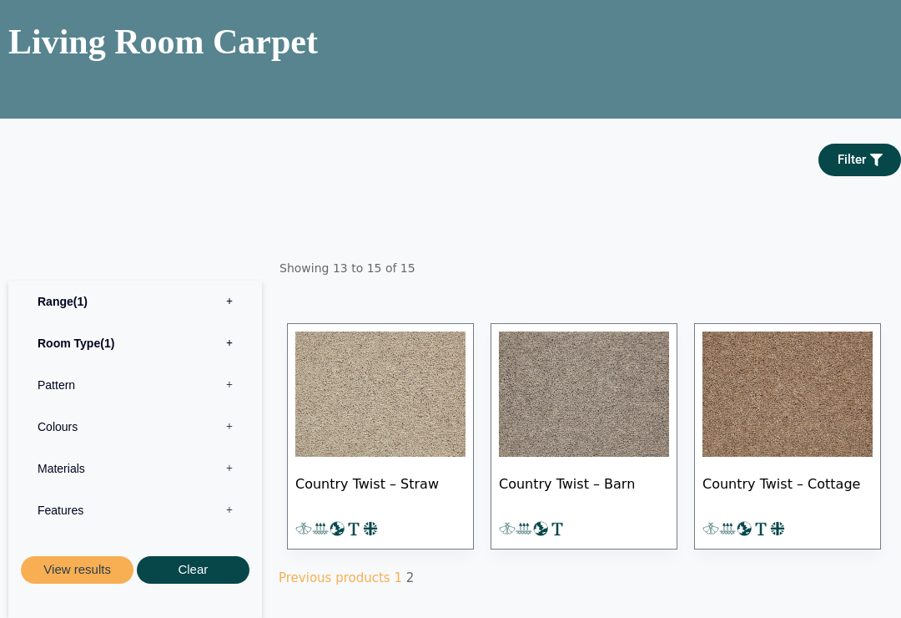
click at [233, 435] on label "Colours 0" at bounding box center [135, 427] width 229 height 42
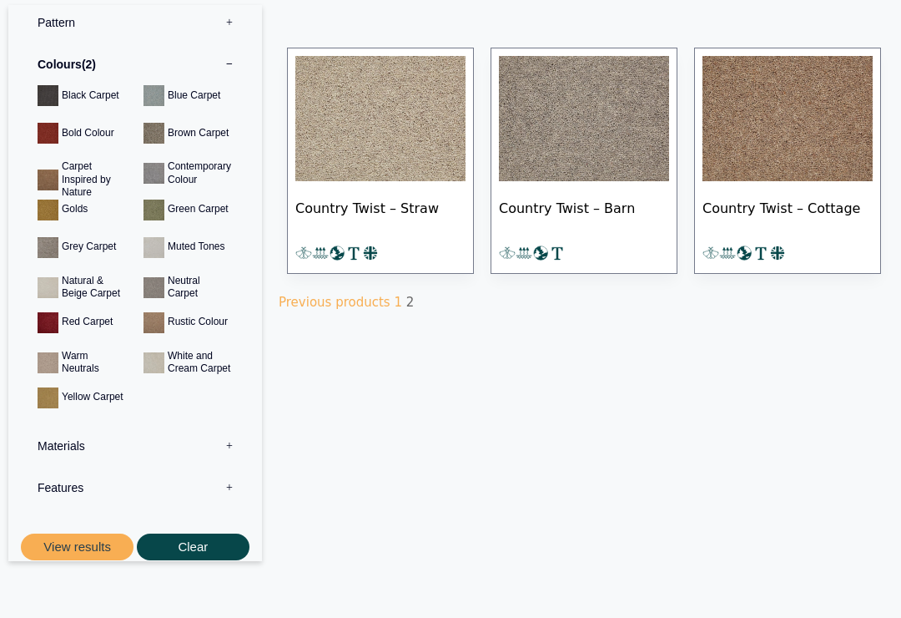
scroll to position [405, 0]
click at [93, 548] on button "View results" at bounding box center [77, 547] width 113 height 28
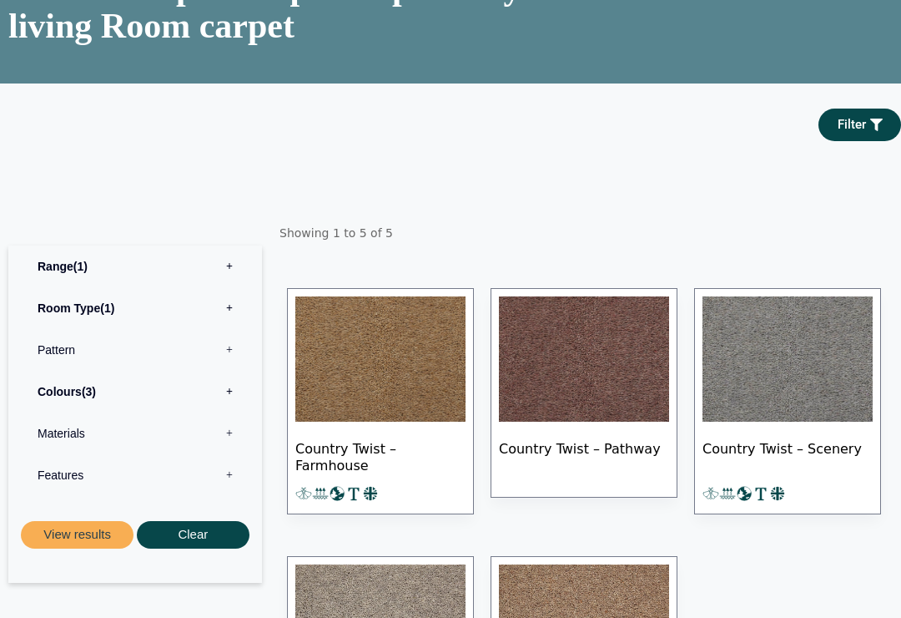
scroll to position [162, 0]
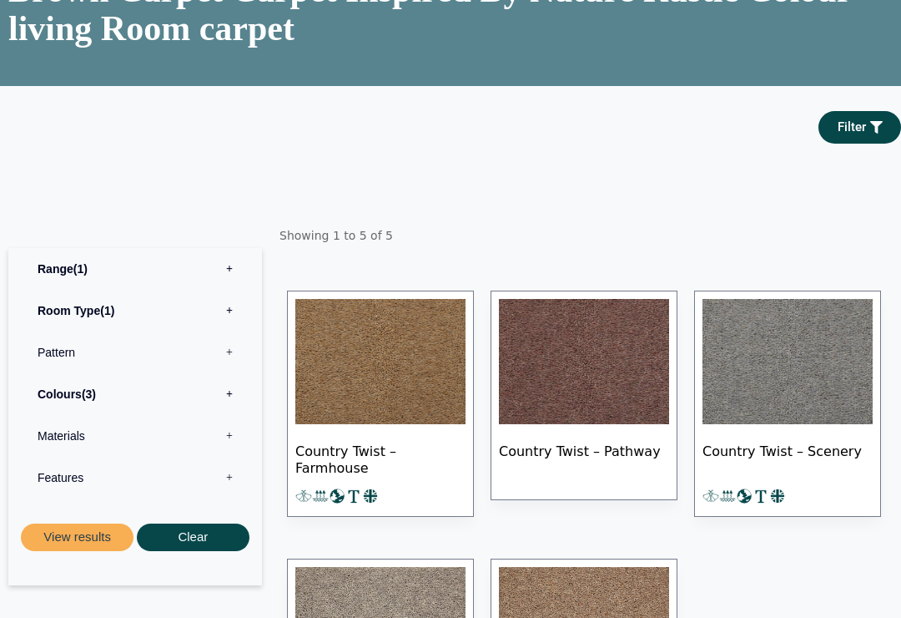
click at [90, 541] on button "View results" at bounding box center [77, 537] width 113 height 28
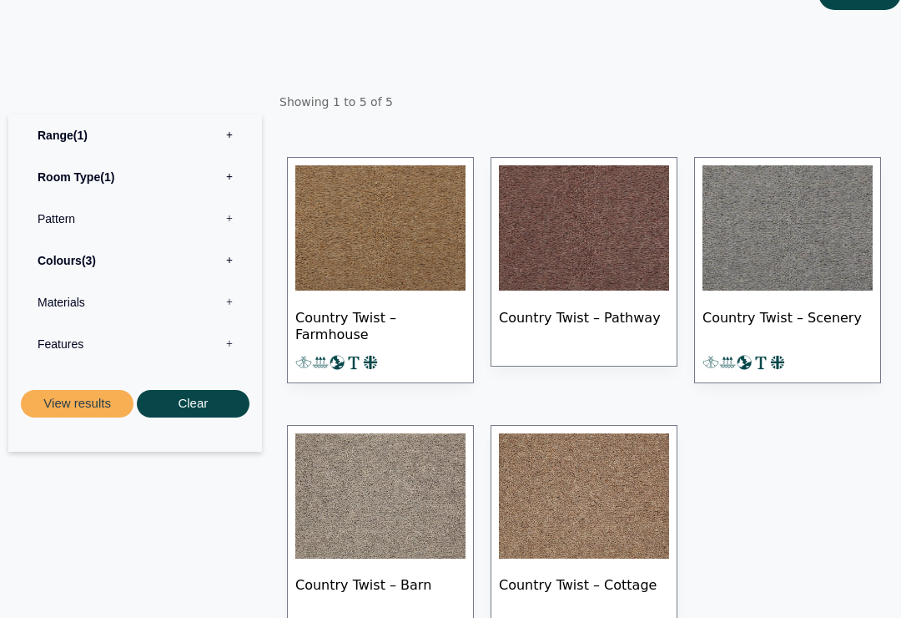
scroll to position [301, 0]
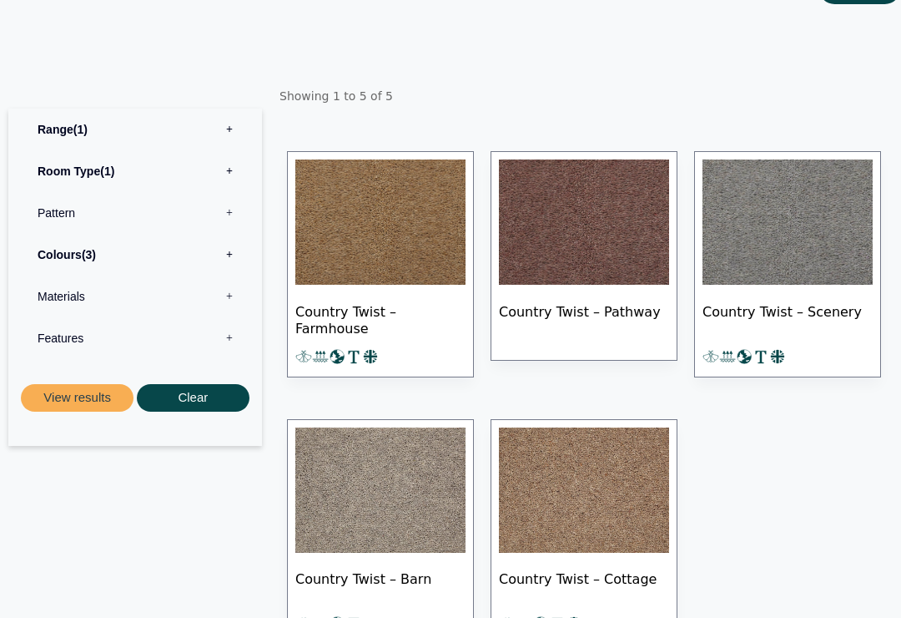
click at [201, 405] on button "Clear" at bounding box center [193, 398] width 113 height 28
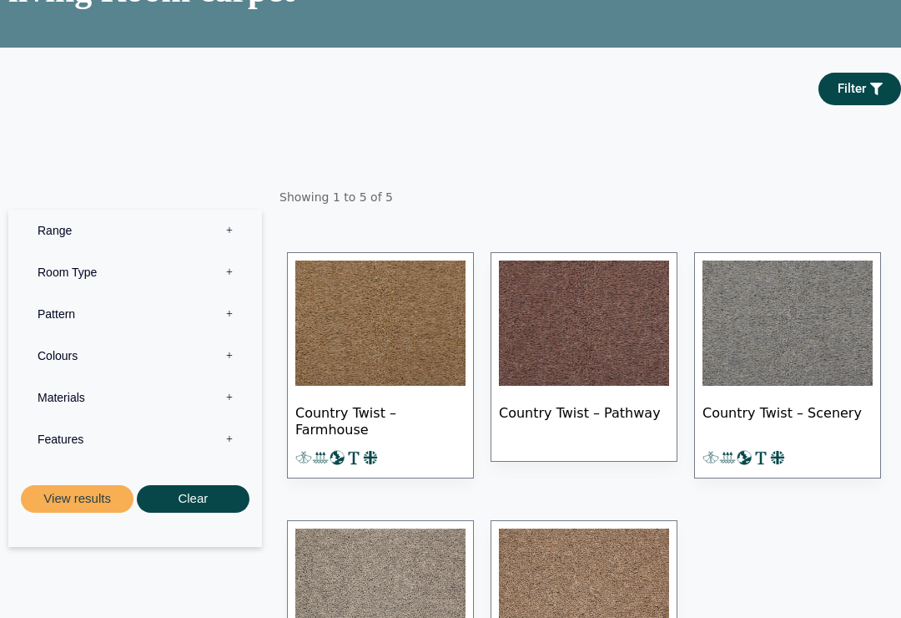
scroll to position [203, 0]
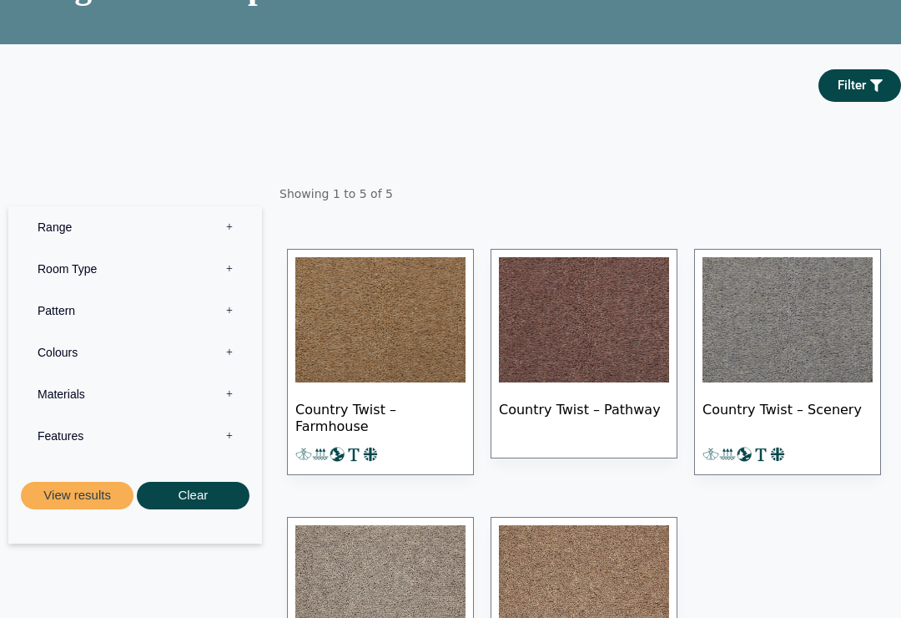
click at [230, 353] on label "Colours 0" at bounding box center [135, 353] width 229 height 42
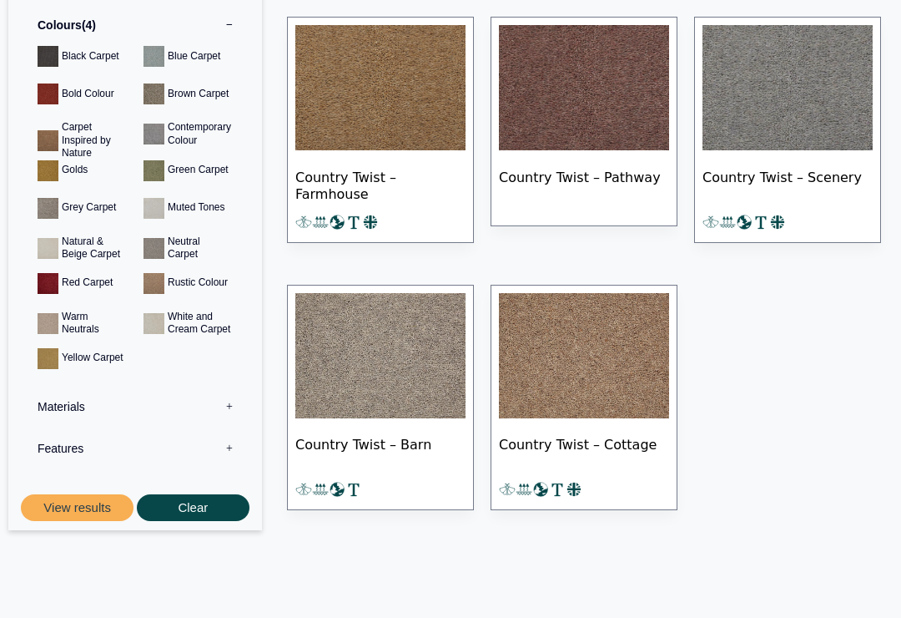
scroll to position [436, 0]
click at [78, 512] on button "View results" at bounding box center [77, 508] width 113 height 28
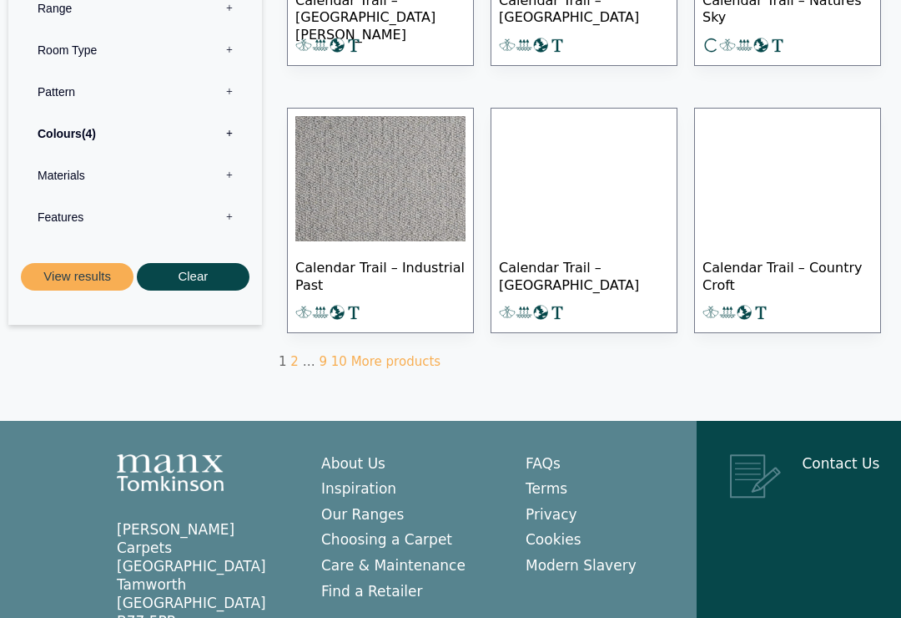
scroll to position [1202, 0]
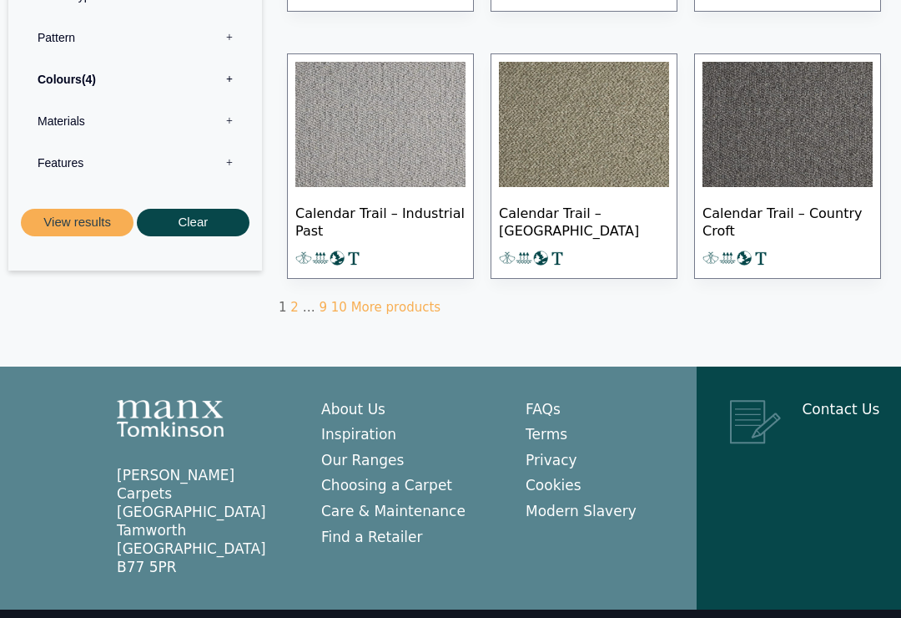
click at [358, 308] on link "More products" at bounding box center [395, 307] width 89 height 15
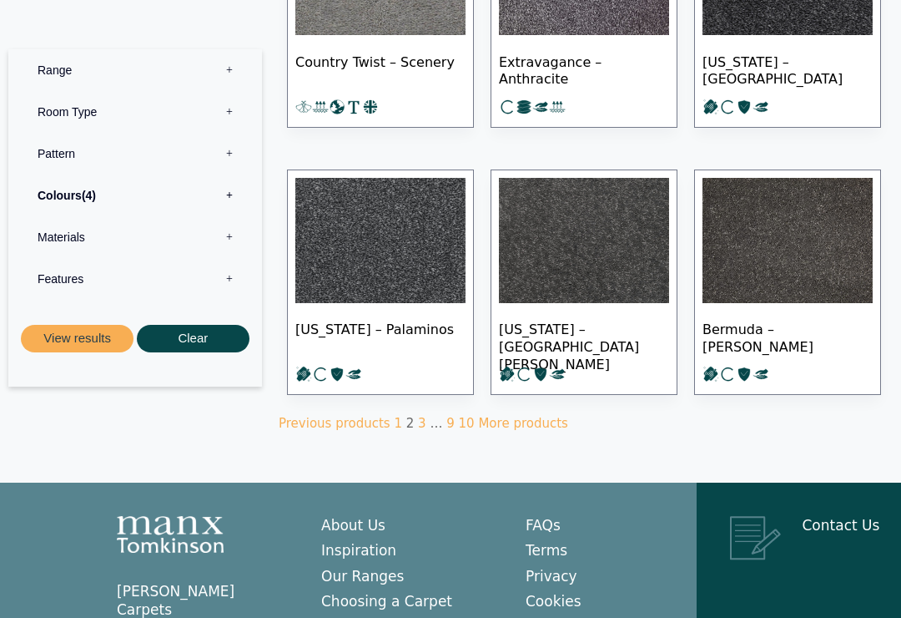
scroll to position [1101, 0]
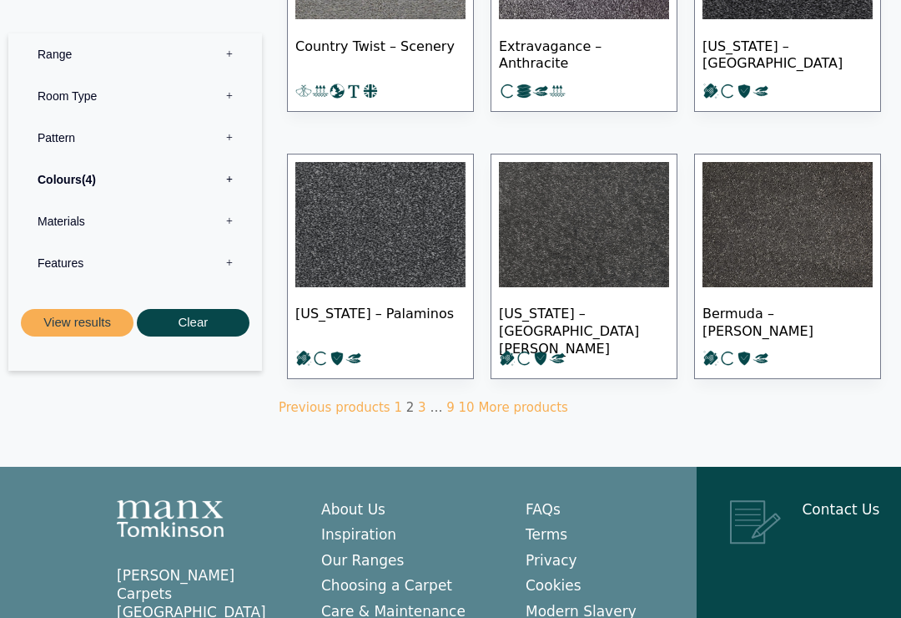
click at [418, 404] on link "3" at bounding box center [422, 408] width 8 height 15
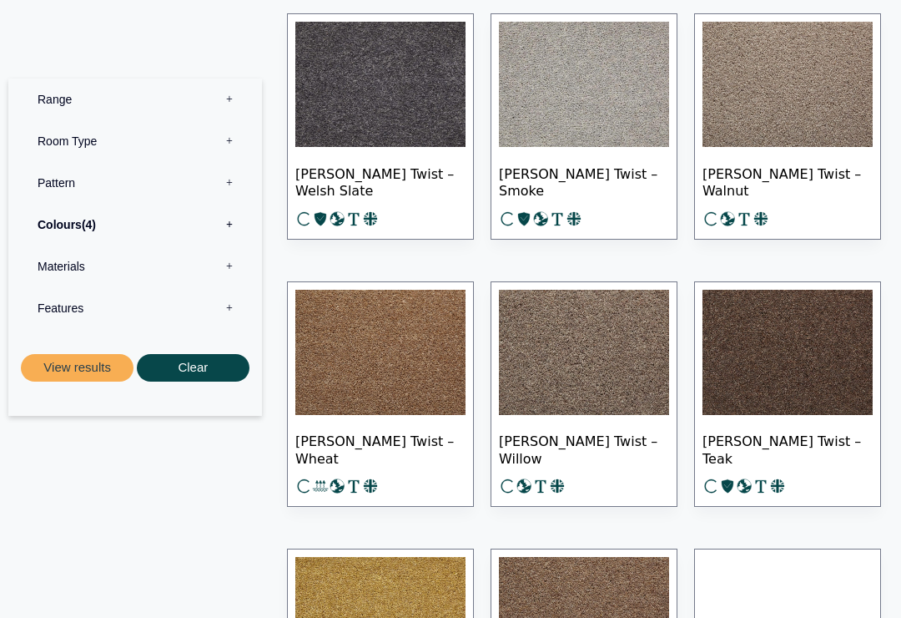
scroll to position [439, 0]
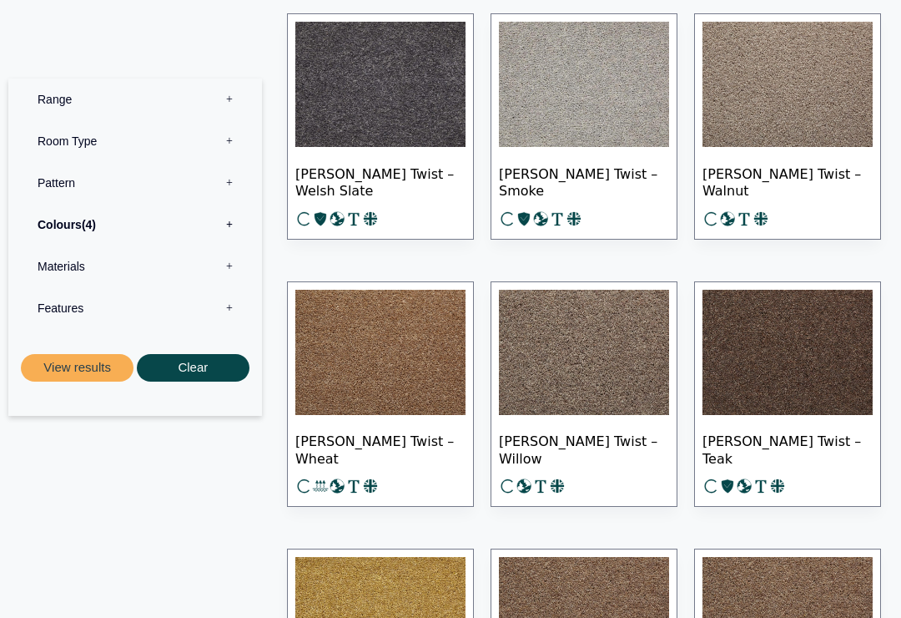
click at [779, 372] on img at bounding box center [788, 352] width 170 height 125
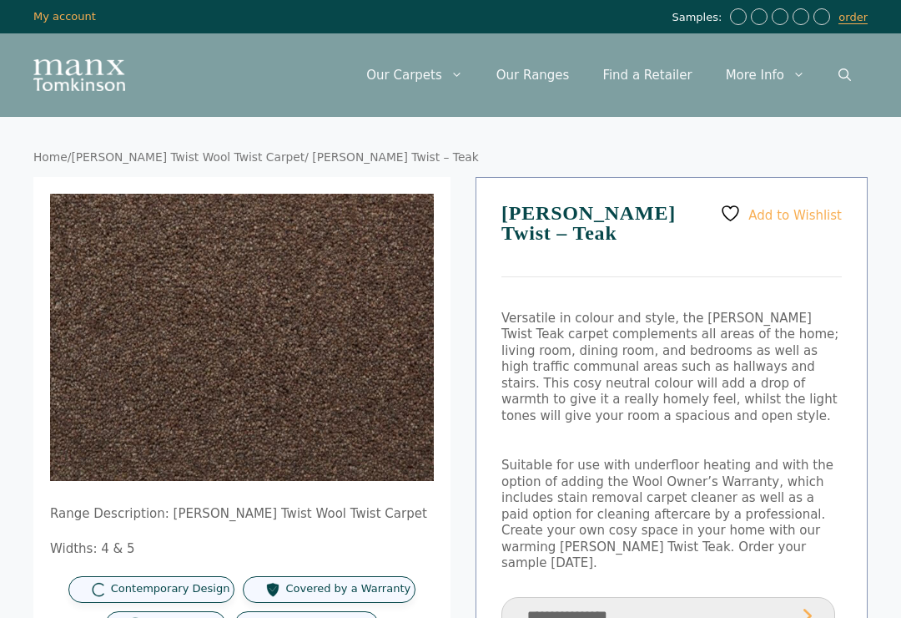
click at [316, 381] on img at bounding box center [384, 444] width 669 height 501
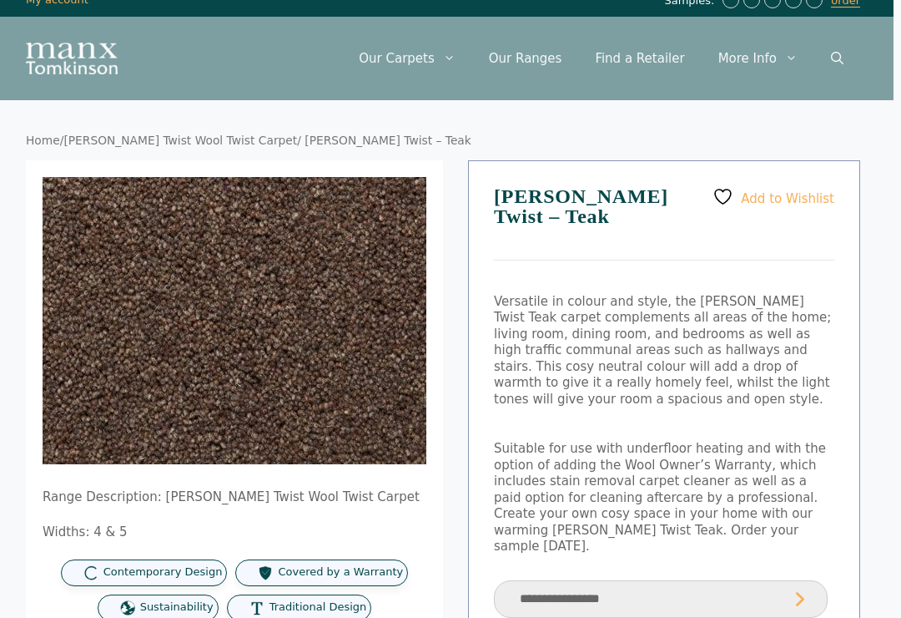
scroll to position [17, 8]
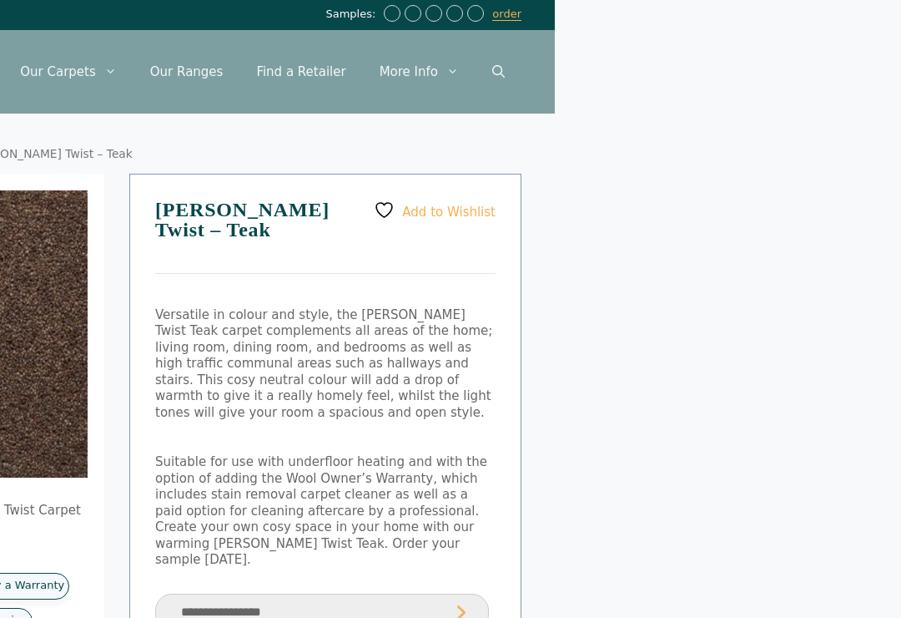
scroll to position [3, 347]
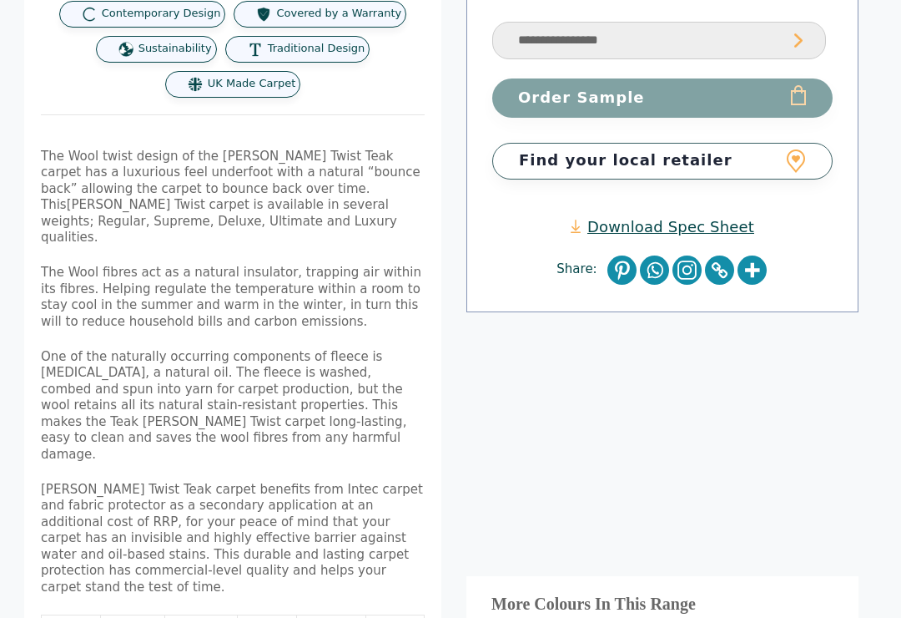
scroll to position [572, 9]
